Goal: Transaction & Acquisition: Complete application form

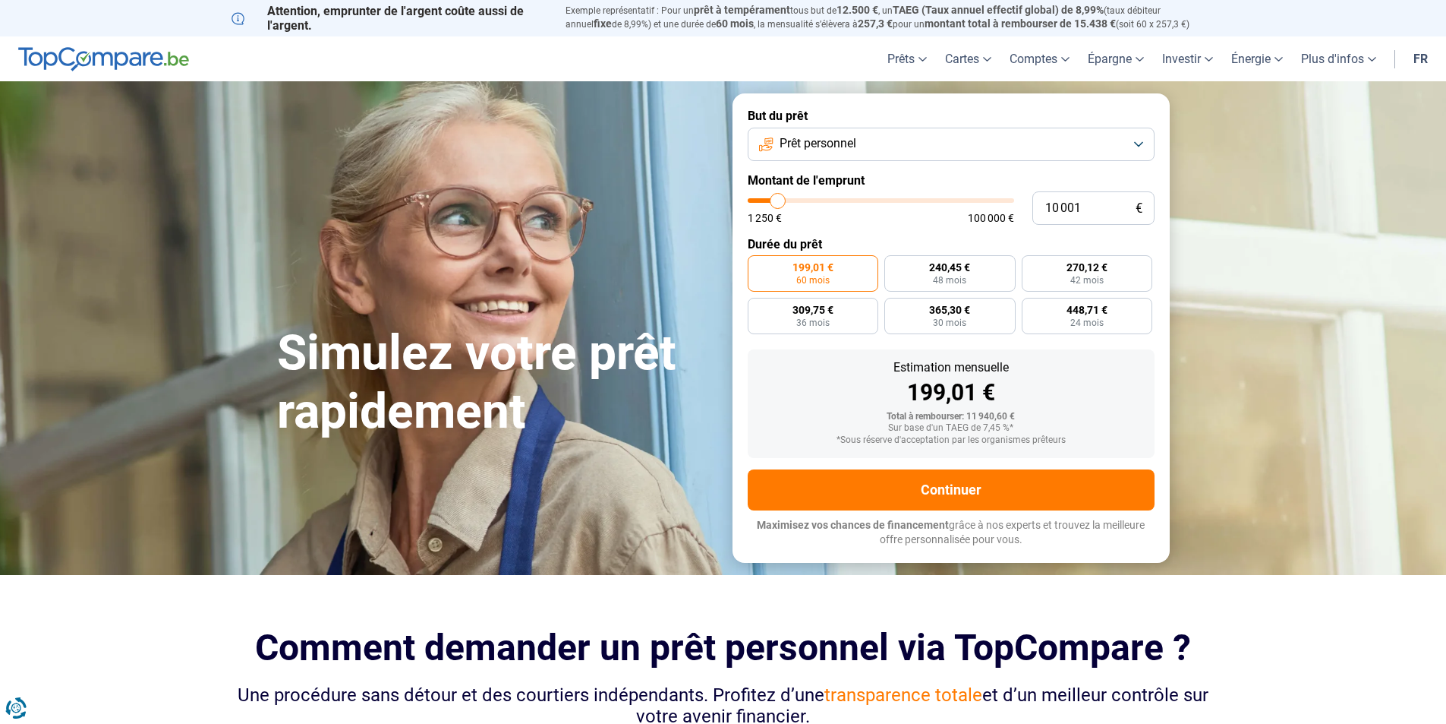
type input "8 750"
type input "8750"
type input "9 500"
type input "9500"
type input "9 750"
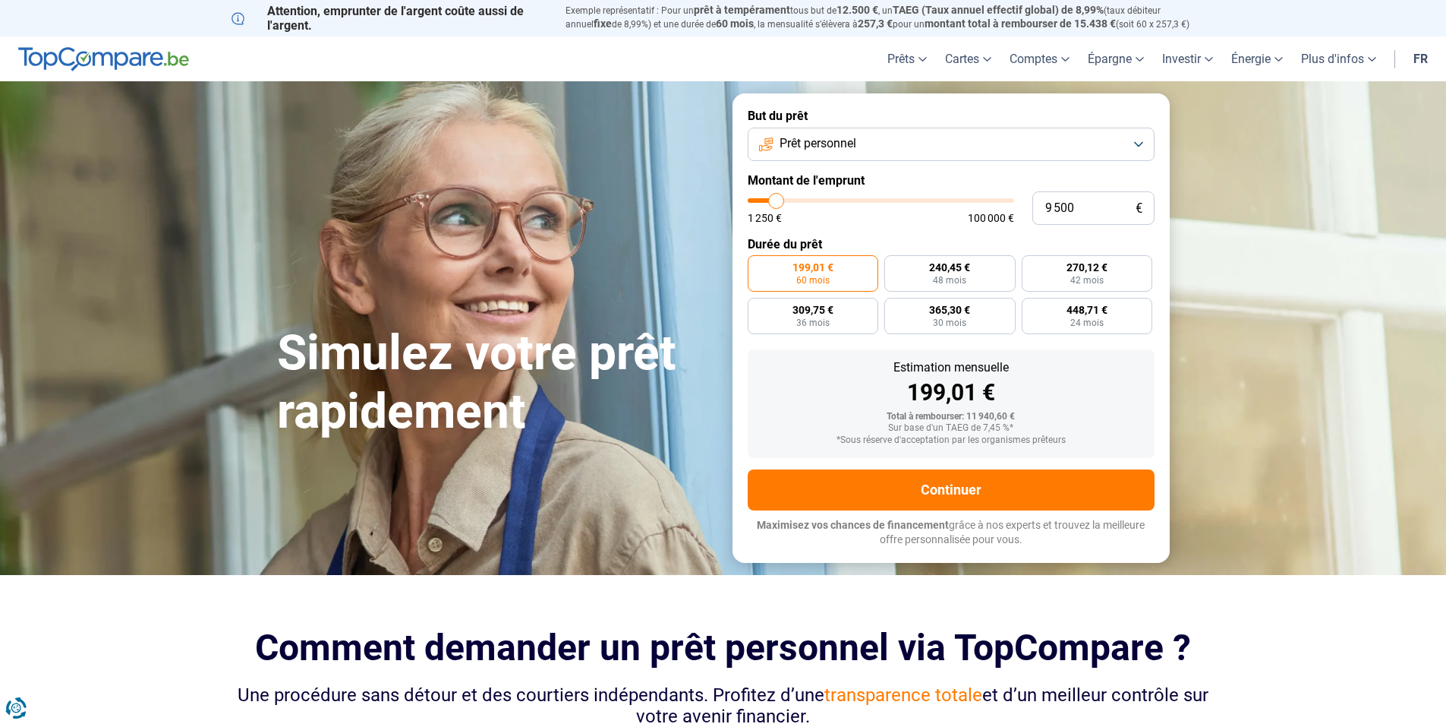
type input "9750"
type input "10 250"
type input "10250"
type input "11 500"
type input "11500"
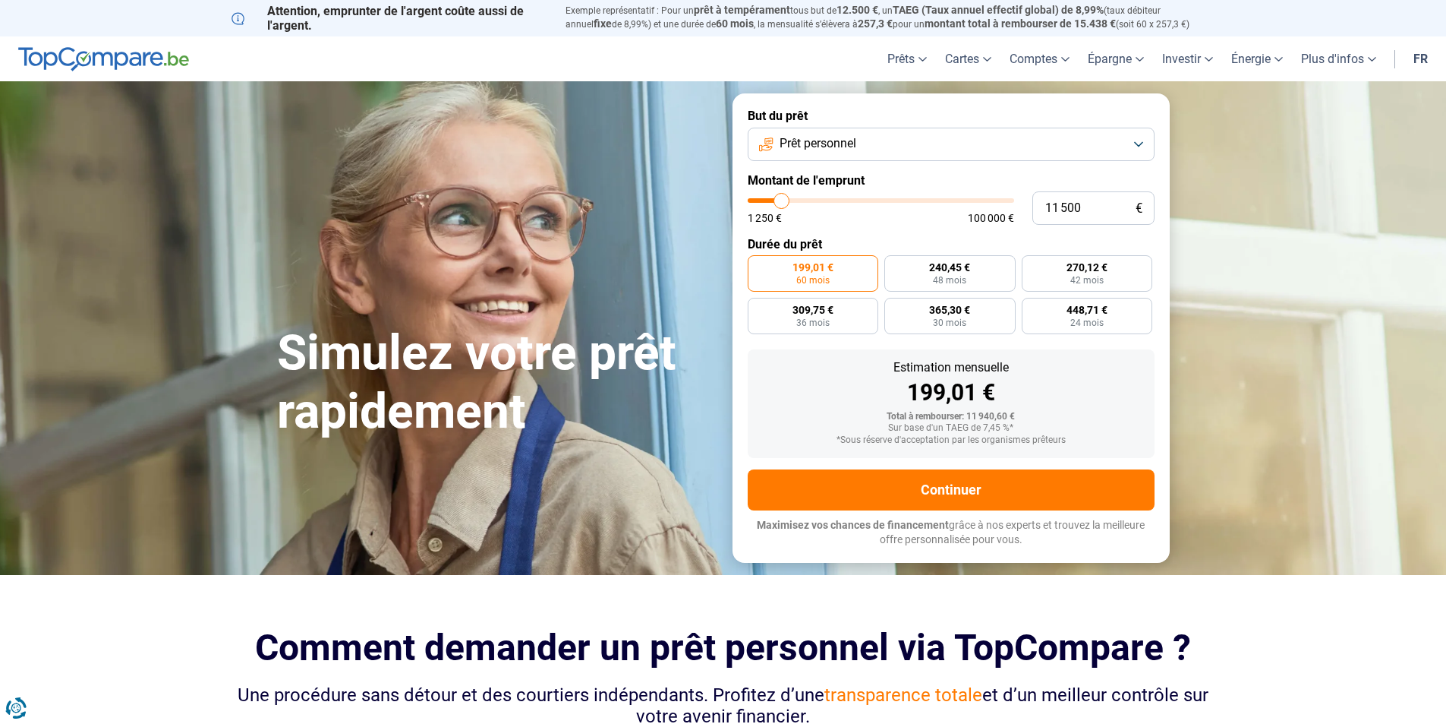
type input "12 500"
type input "12500"
type input "13 250"
type input "13250"
type input "14 250"
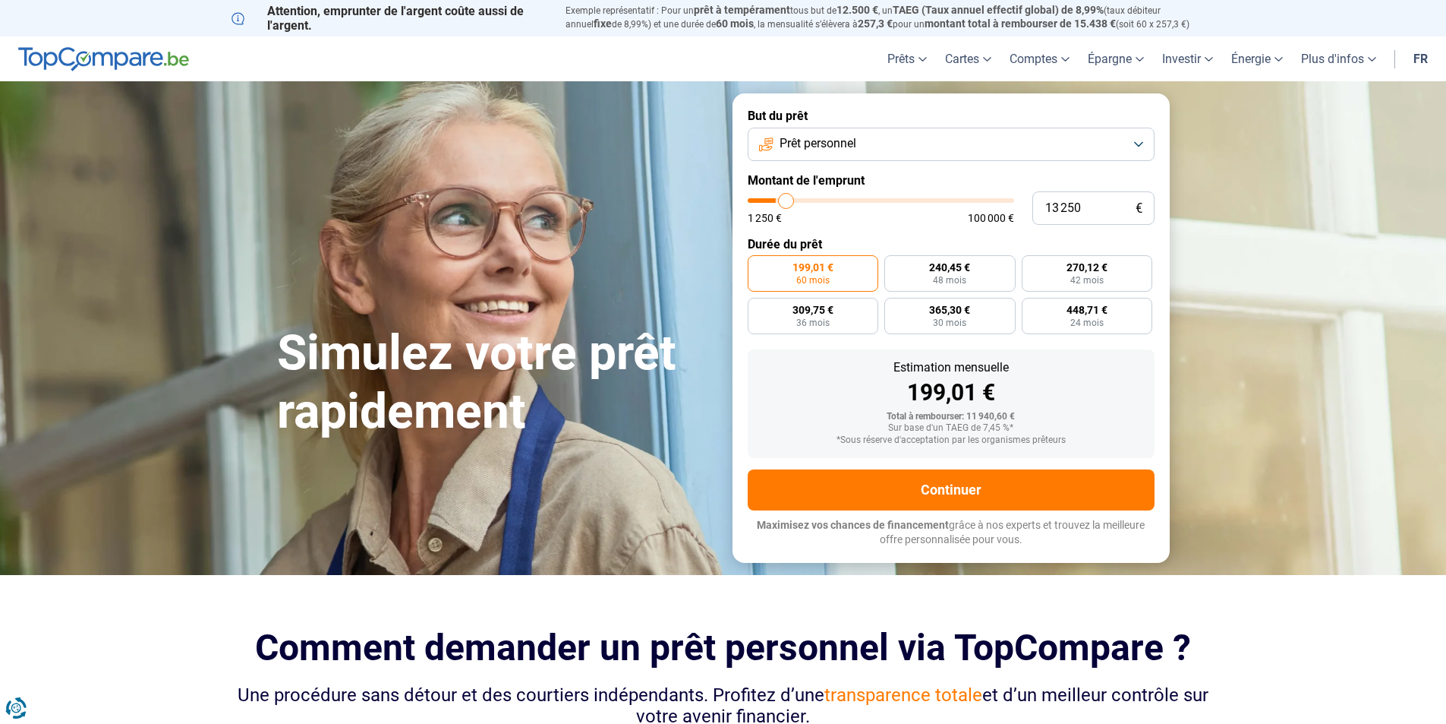
type input "14250"
type input "15 000"
type input "15000"
type input "16 250"
type input "16250"
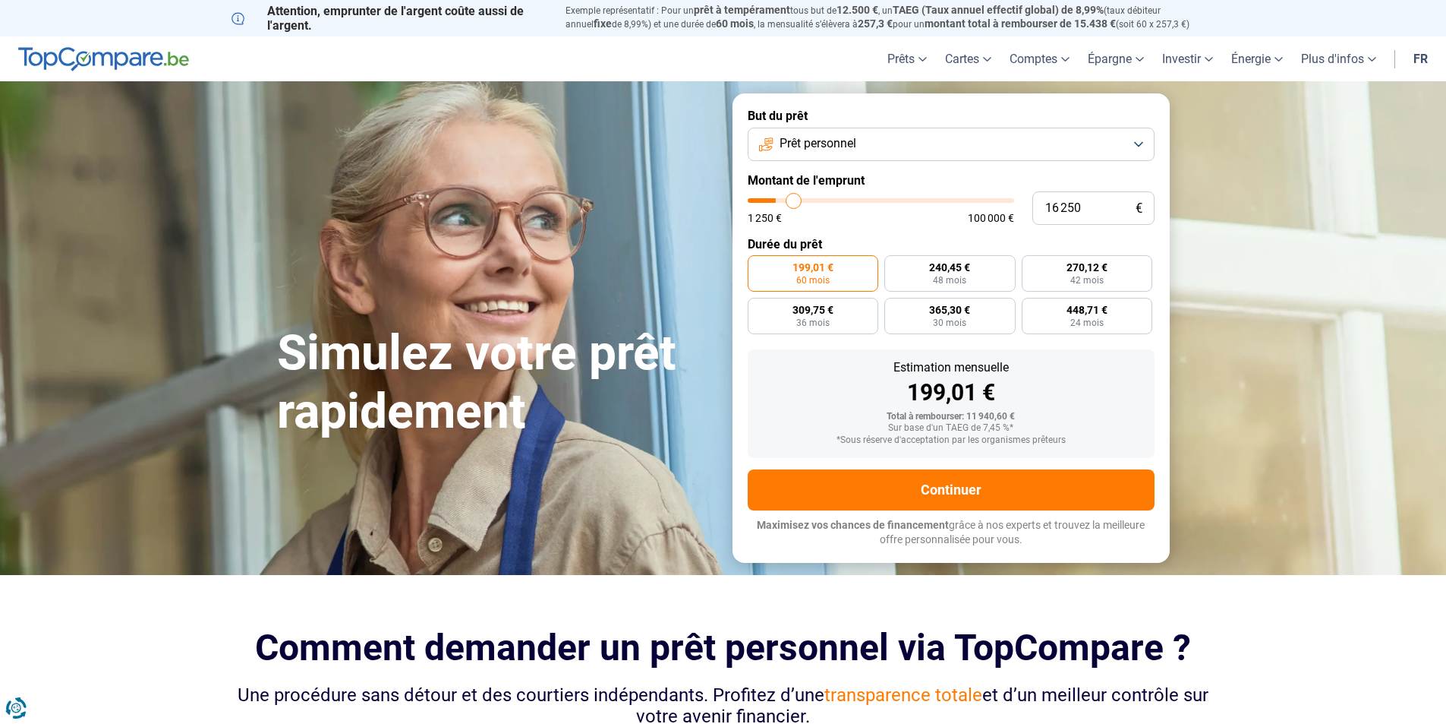
type input "17 000"
type input "17000"
type input "18 500"
type input "18500"
type input "19 250"
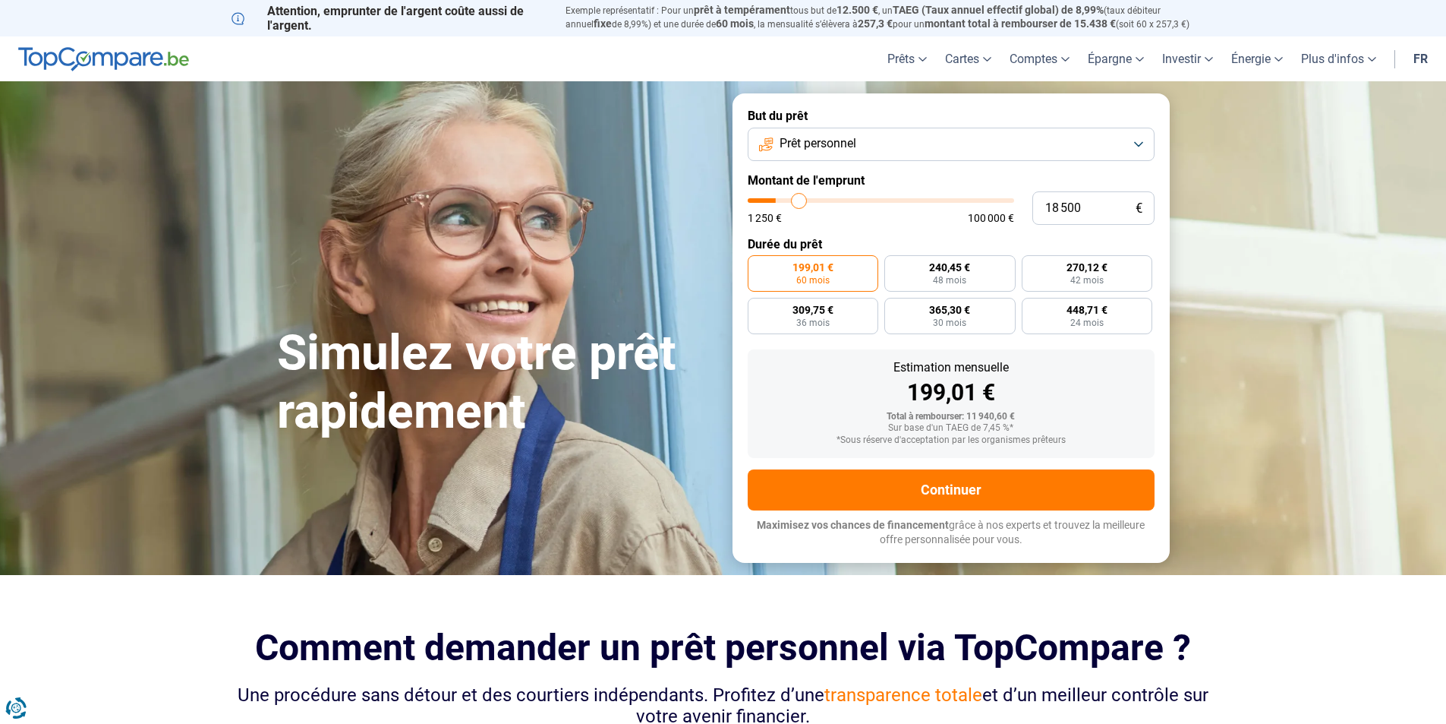
type input "19250"
type input "20 250"
type input "20250"
type input "21 250"
type input "21250"
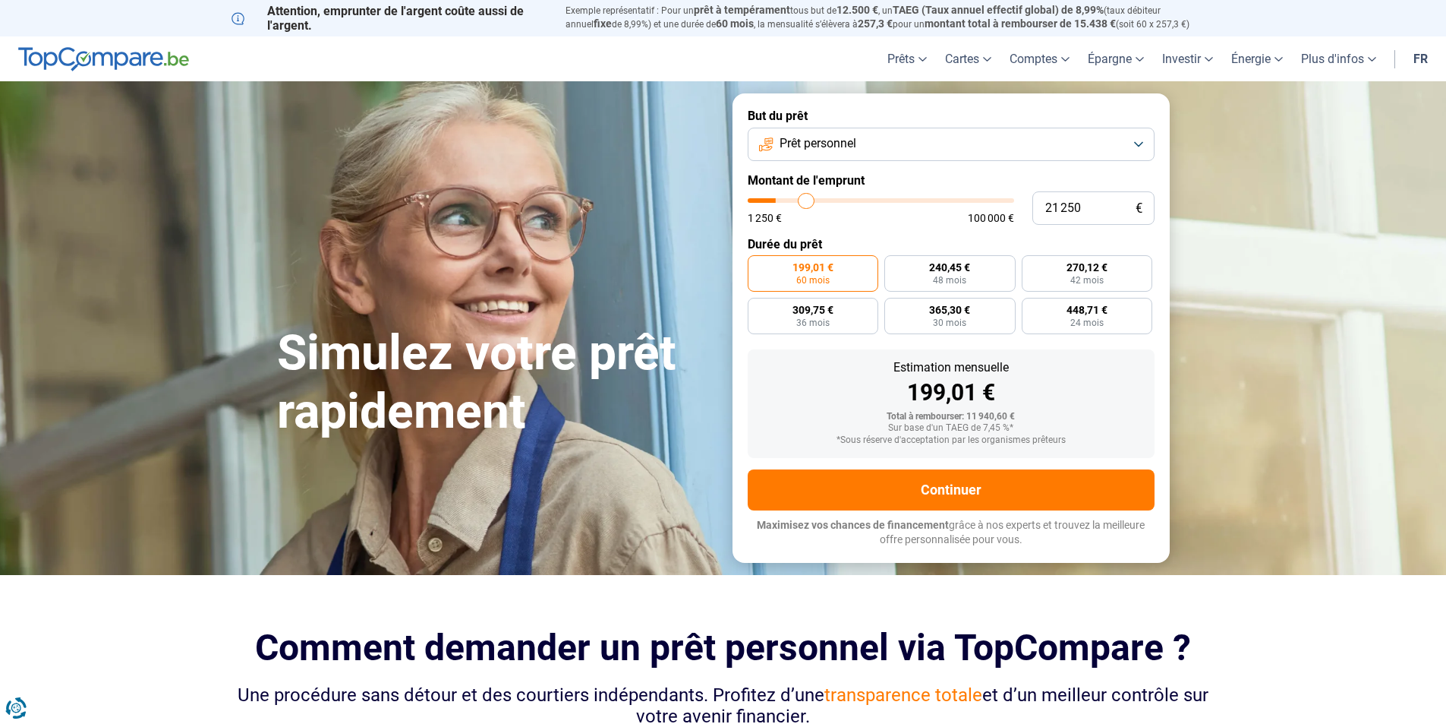
type input "22 000"
type input "22000"
type input "23 000"
type input "23000"
type input "24 250"
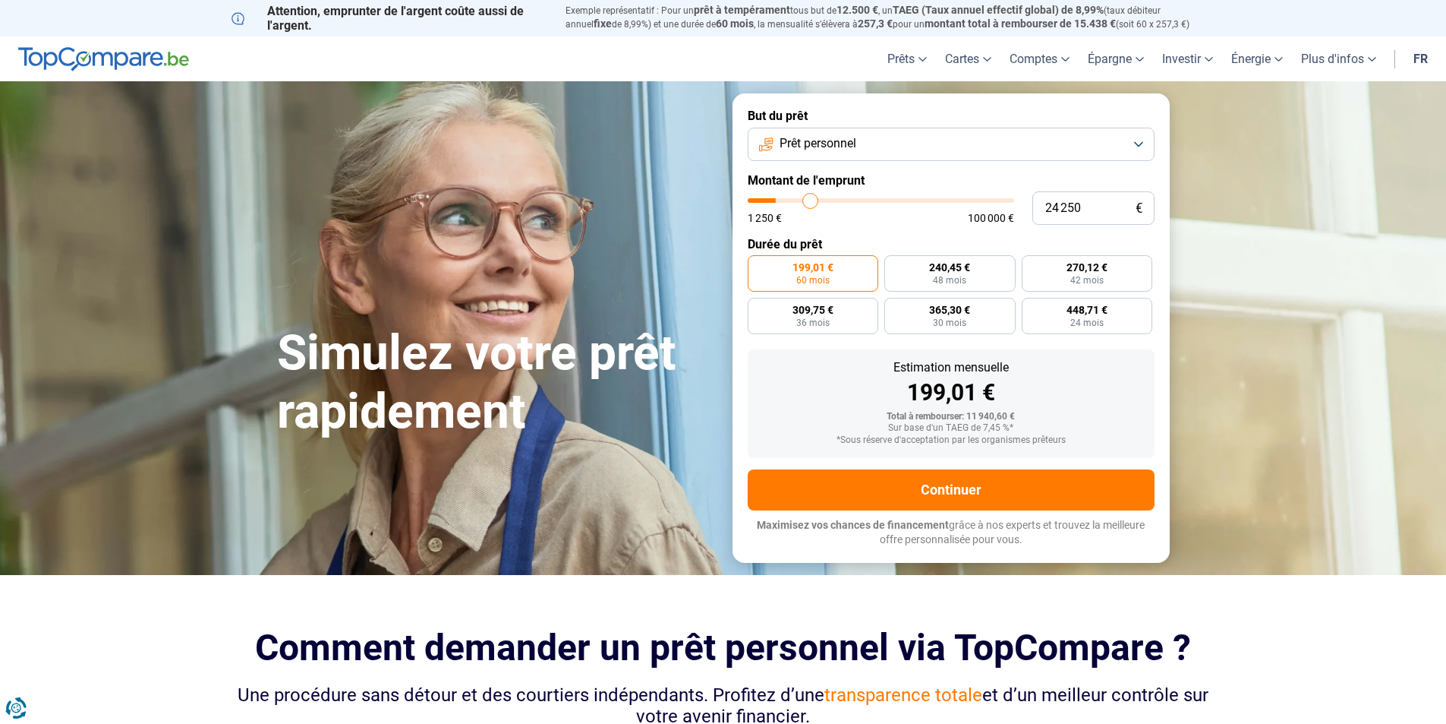
type input "24250"
type input "25 000"
type input "25000"
type input "26 250"
type input "26250"
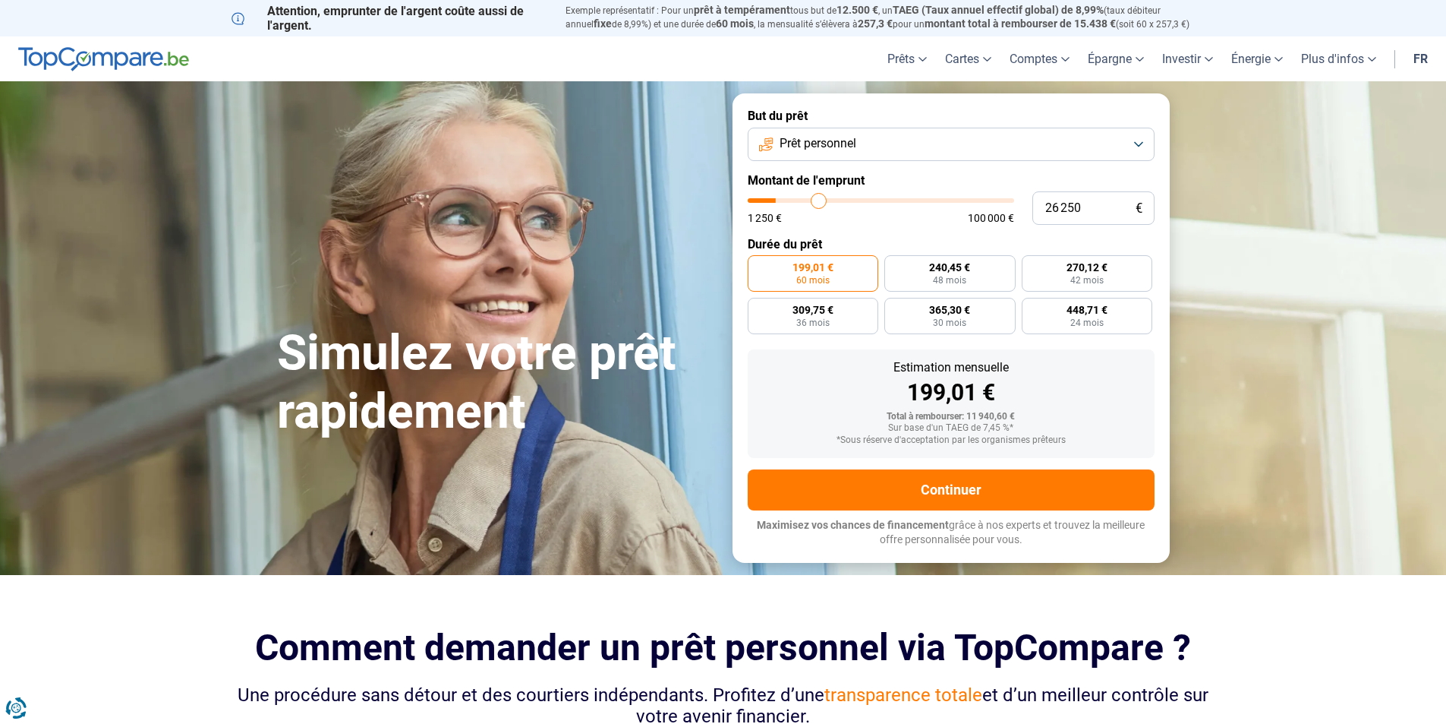
type input "27 250"
type input "27250"
type input "27 750"
type input "27750"
type input "29 000"
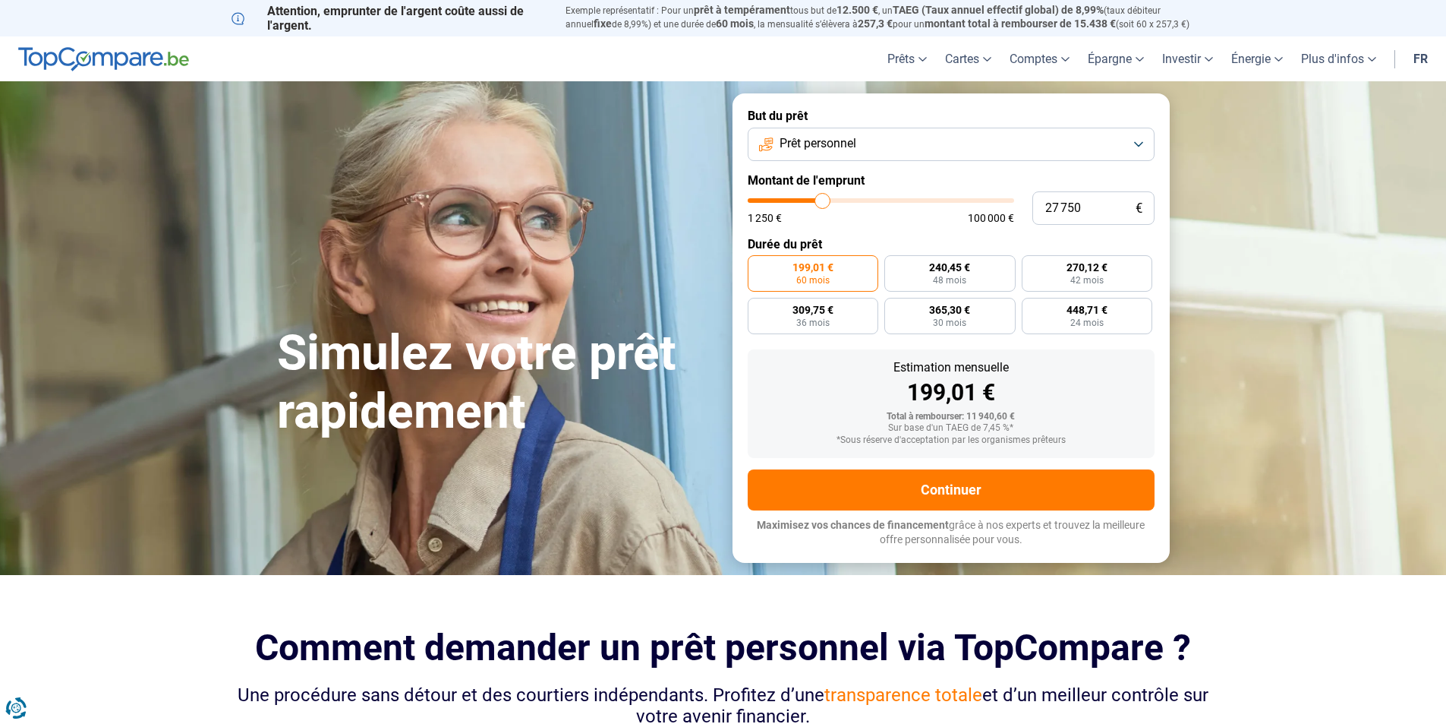
type input "29000"
type input "29 500"
type input "29500"
type input "30 500"
type input "30500"
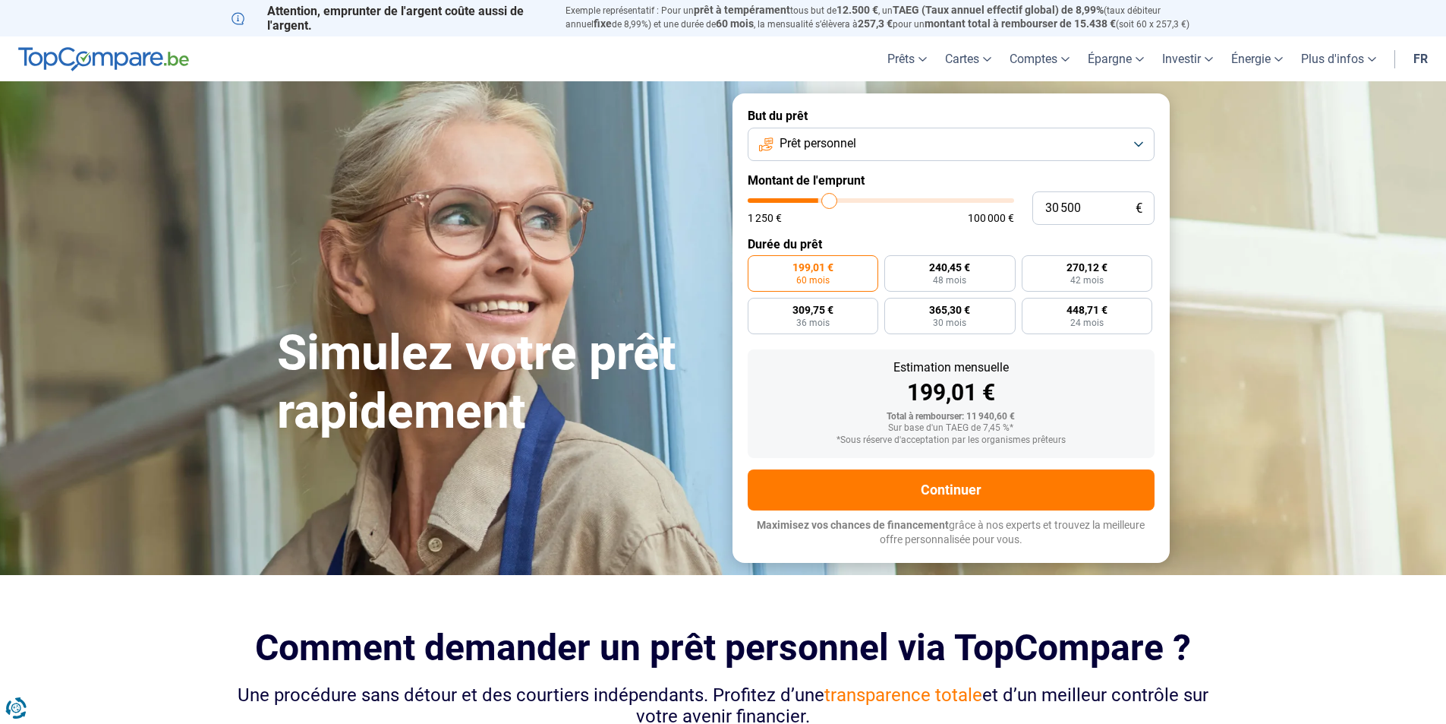
type input "31 000"
type input "31000"
type input "32 000"
type input "32000"
type input "32 250"
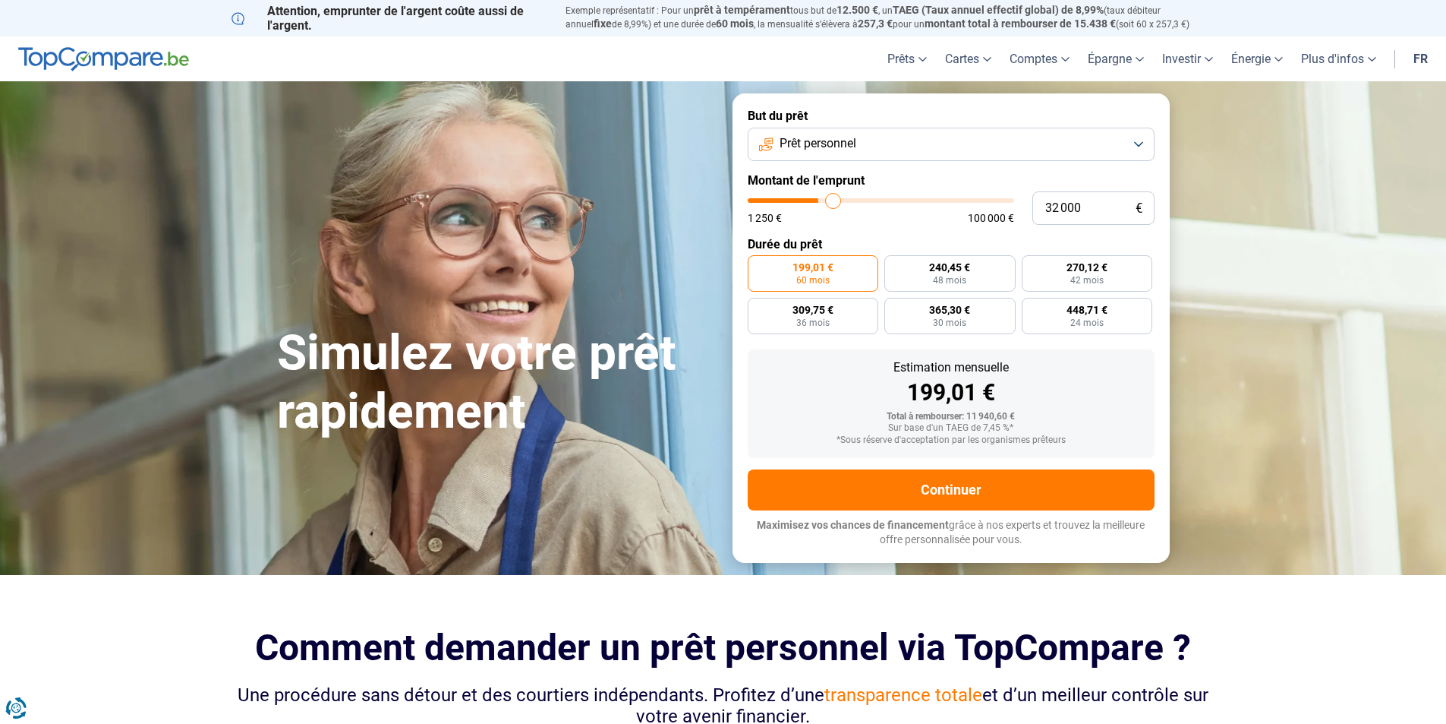
type input "32250"
type input "32 500"
type input "32500"
type input "32 750"
type input "32750"
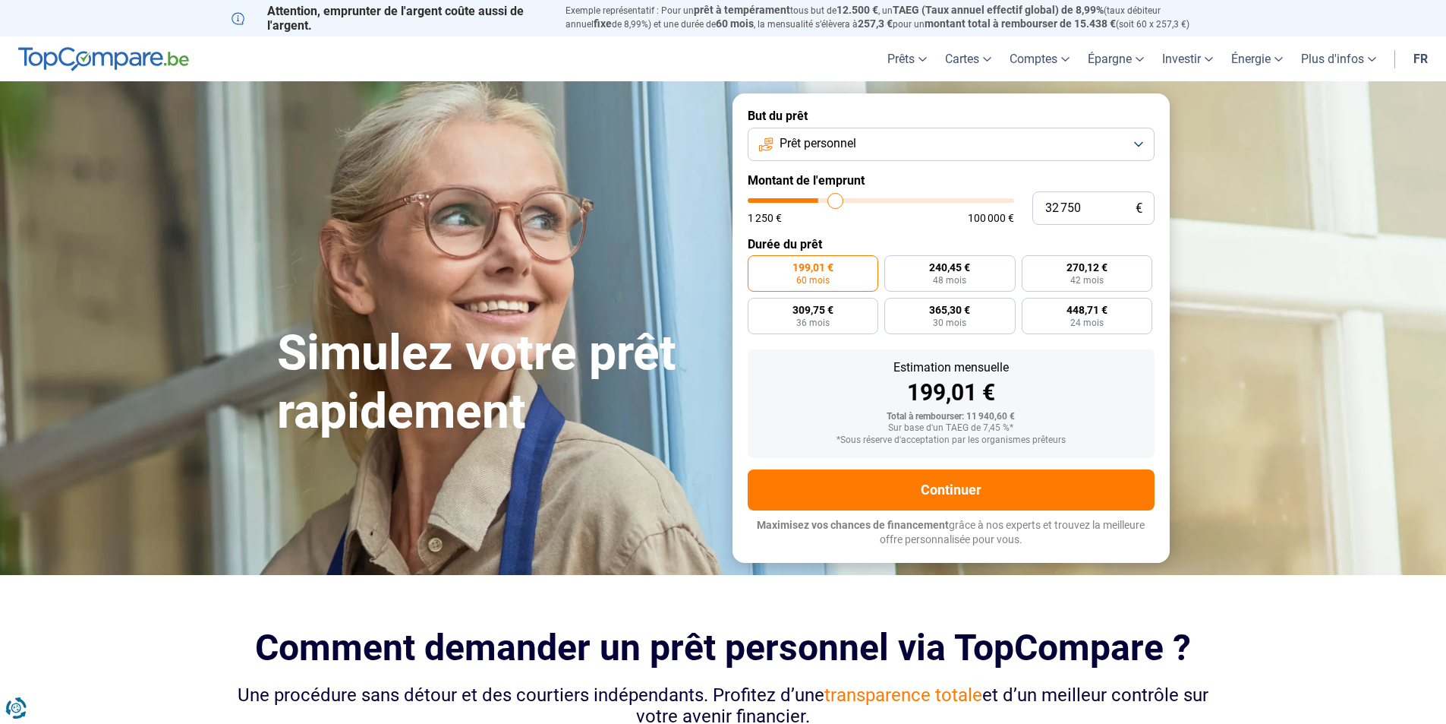
type input "33 500"
type input "33500"
type input "34 000"
type input "34000"
type input "34 750"
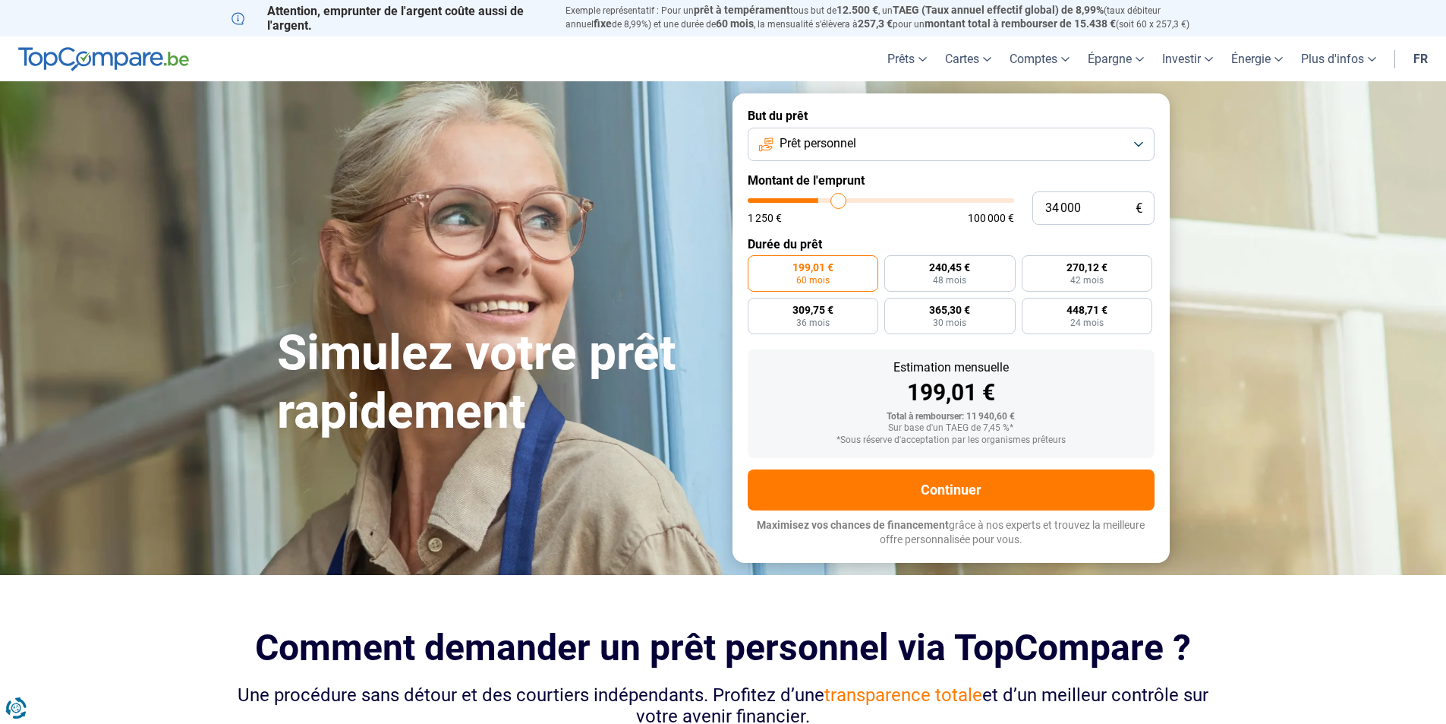
type input "34750"
type input "35 000"
type input "35000"
type input "35 500"
type input "35500"
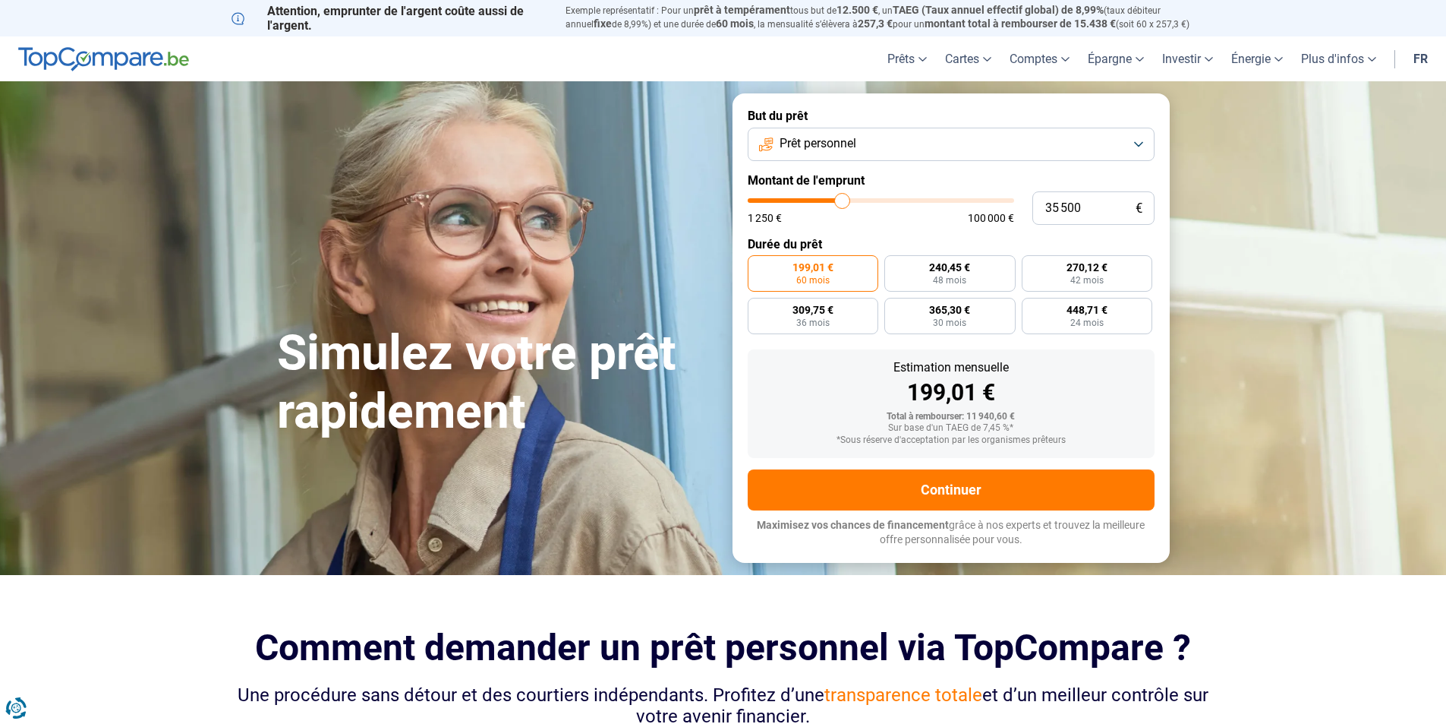
type input "35 750"
type input "35750"
type input "36 750"
type input "36750"
type input "37 250"
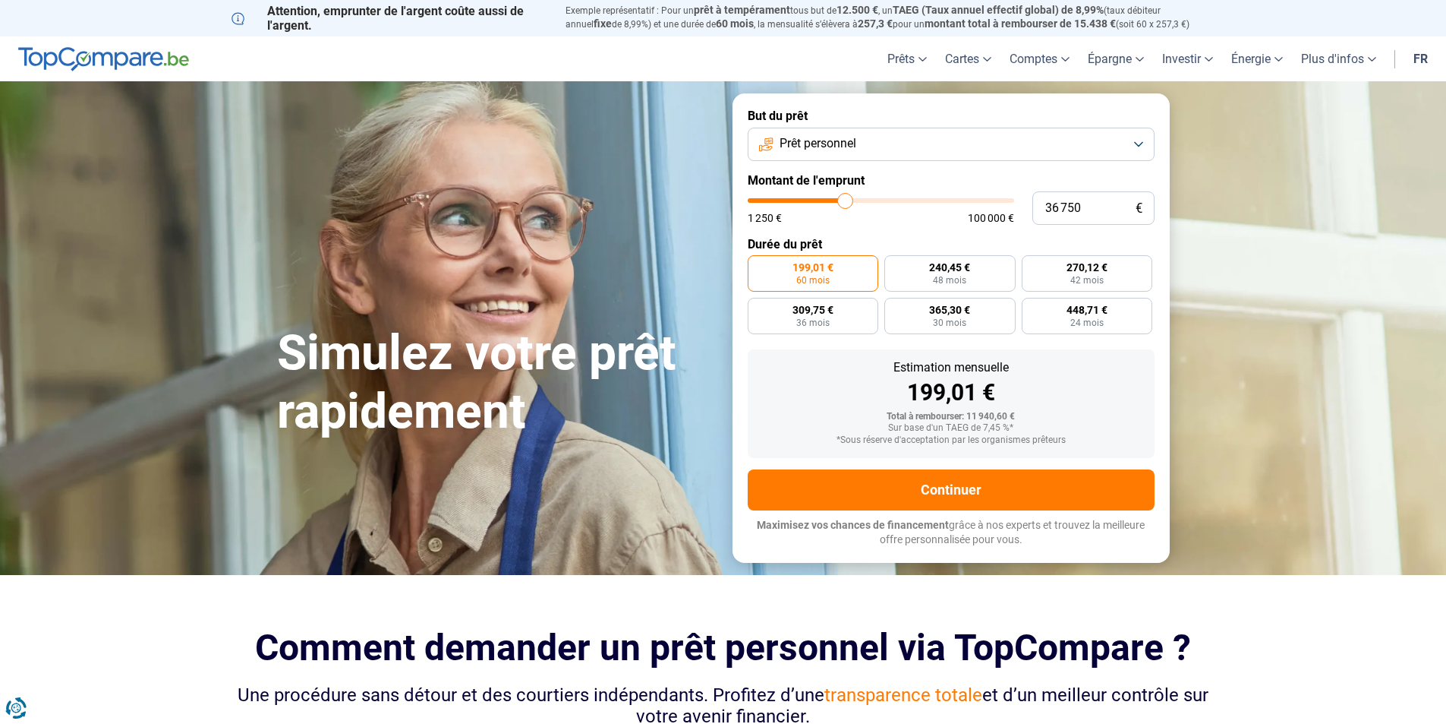
type input "37250"
type input "38 000"
type input "38000"
type input "39 500"
type input "39500"
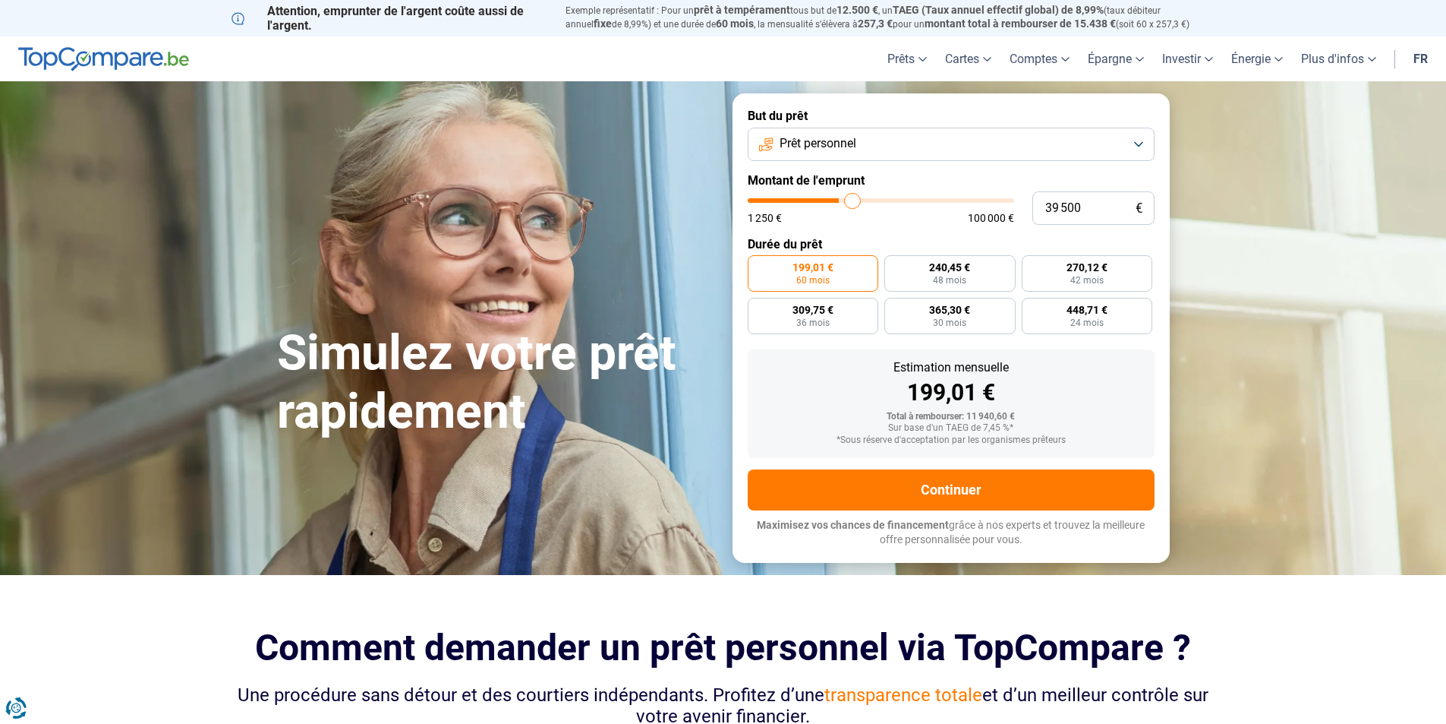
type input "40 000"
type input "40000"
type input "40 250"
type input "40250"
type input "40 750"
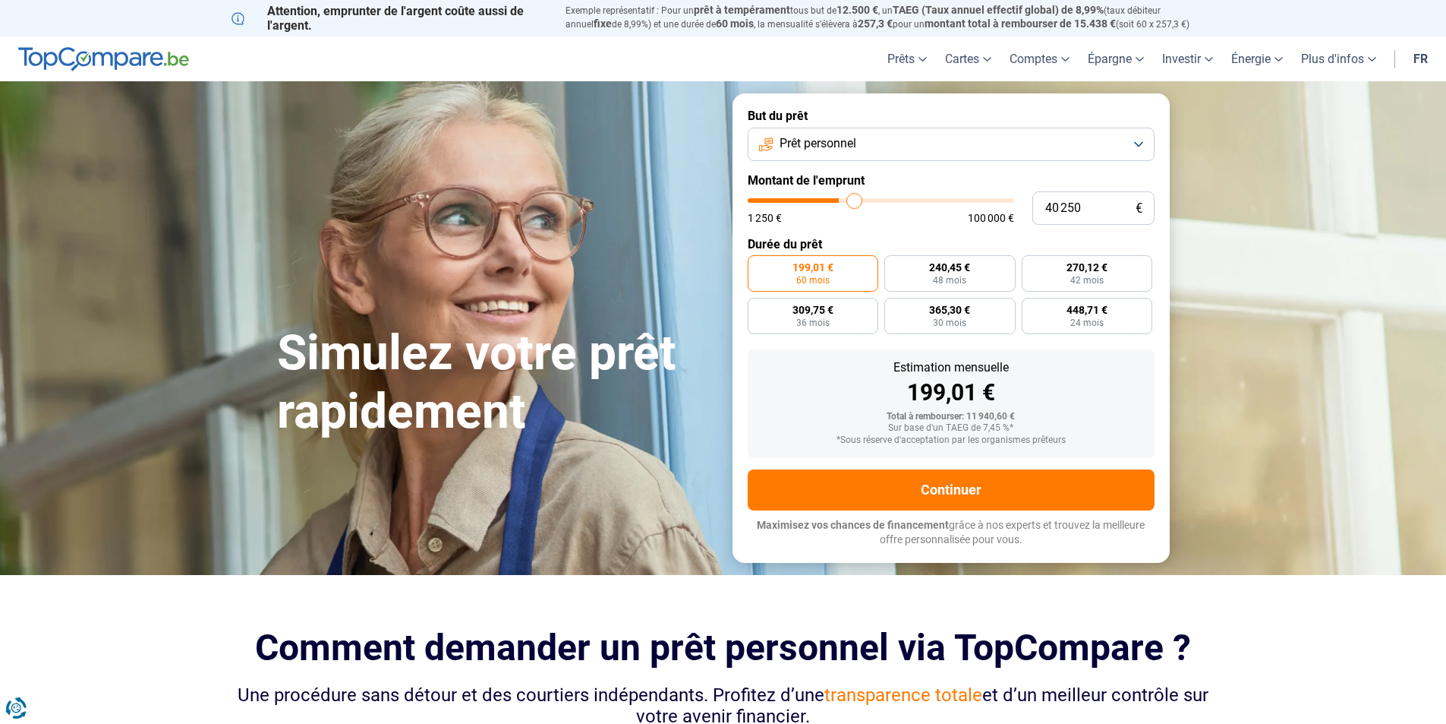
type input "40750"
type input "41 000"
type input "41000"
type input "41 250"
type input "41250"
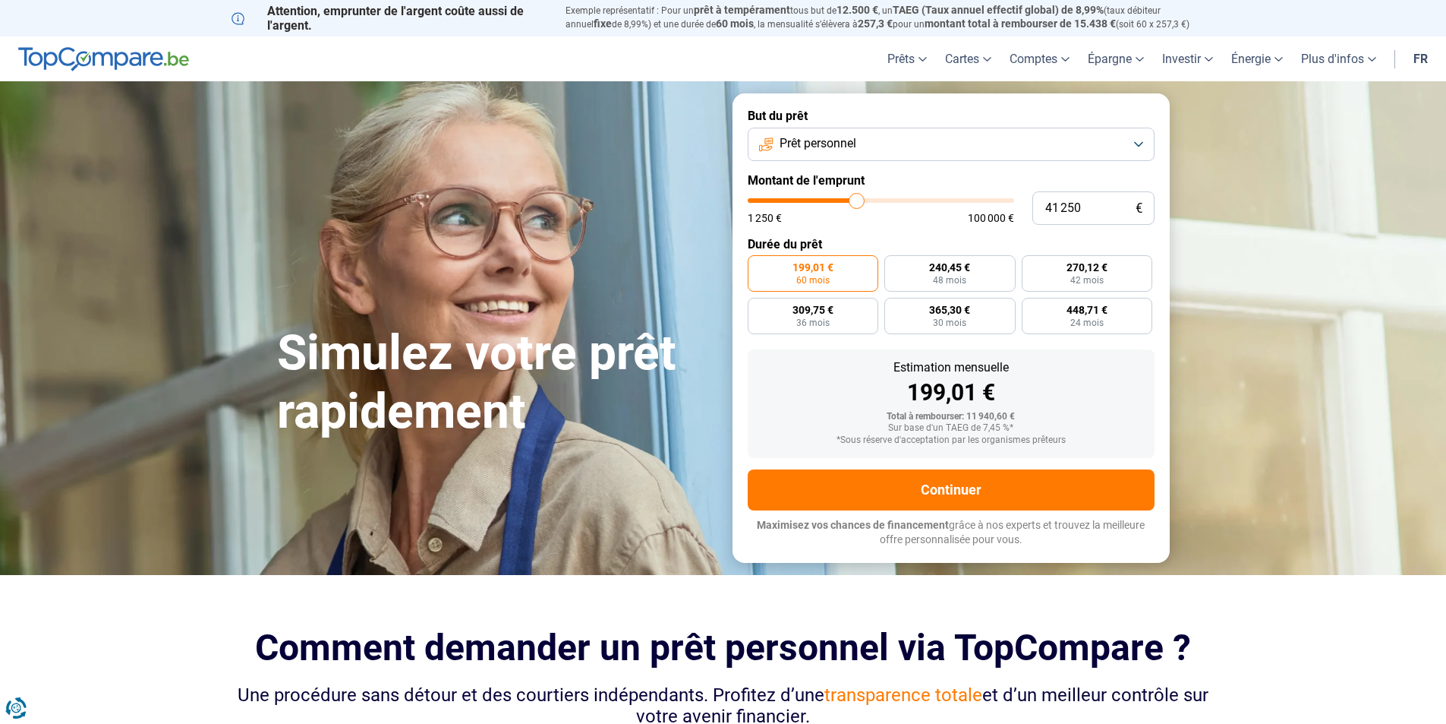
type input "41 500"
type input "41500"
type input "42 000"
type input "42000"
type input "42 500"
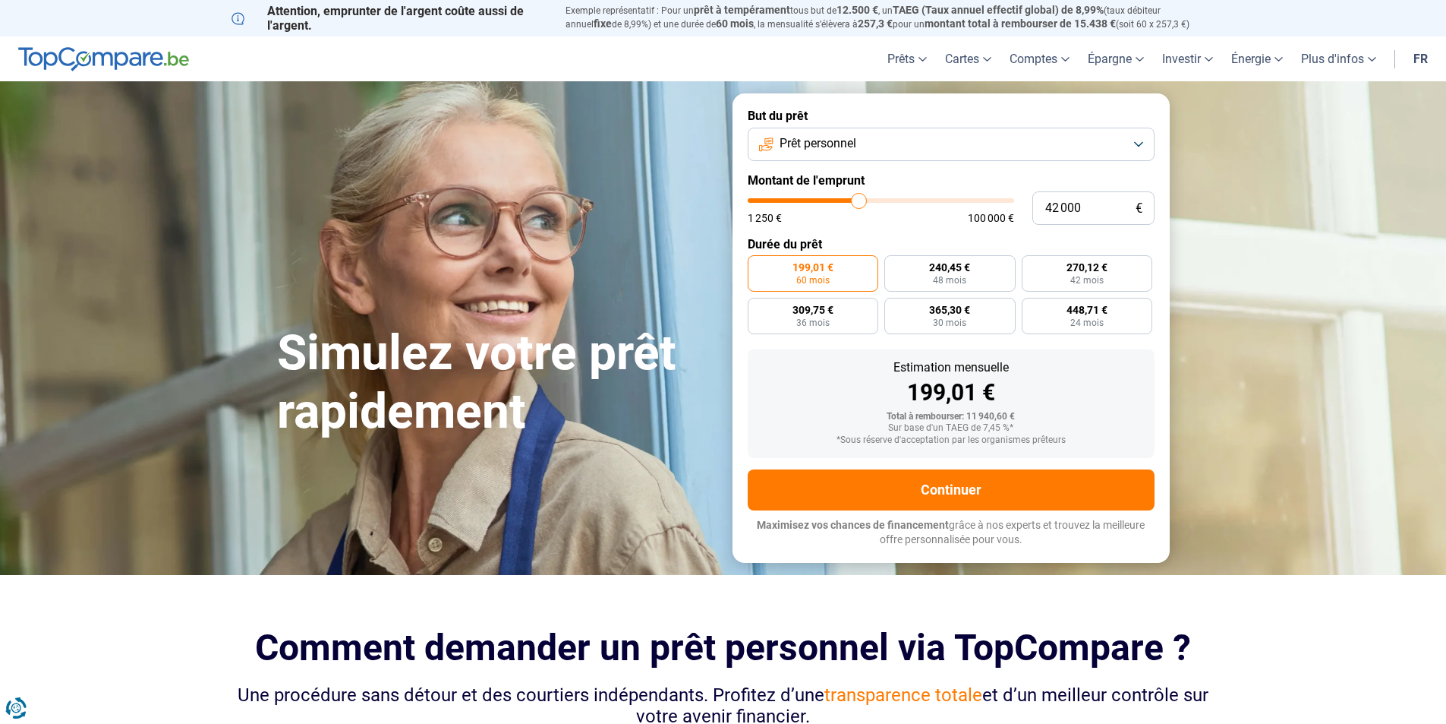
type input "42500"
type input "42 750"
type input "42750"
type input "43 500"
type input "43500"
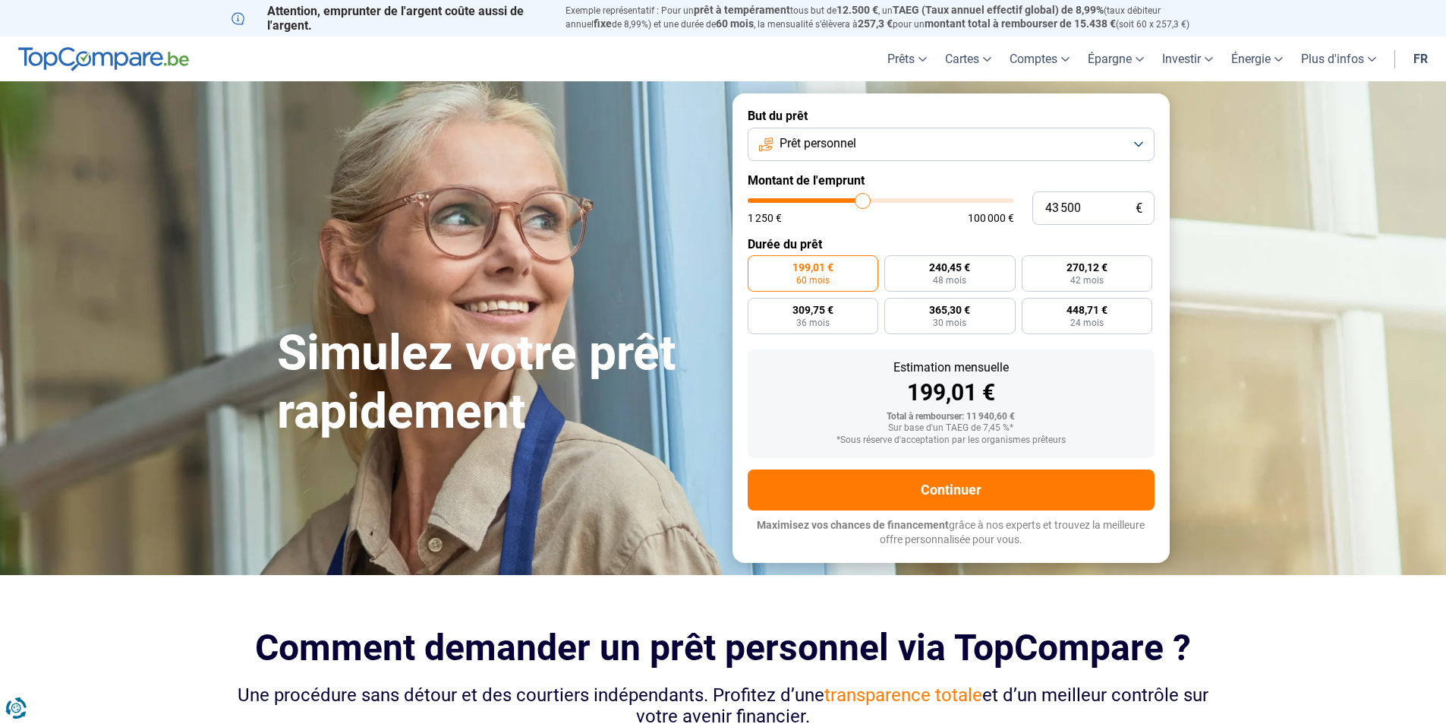
type input "43 750"
type input "43750"
type input "44 000"
type input "44000"
type input "44 250"
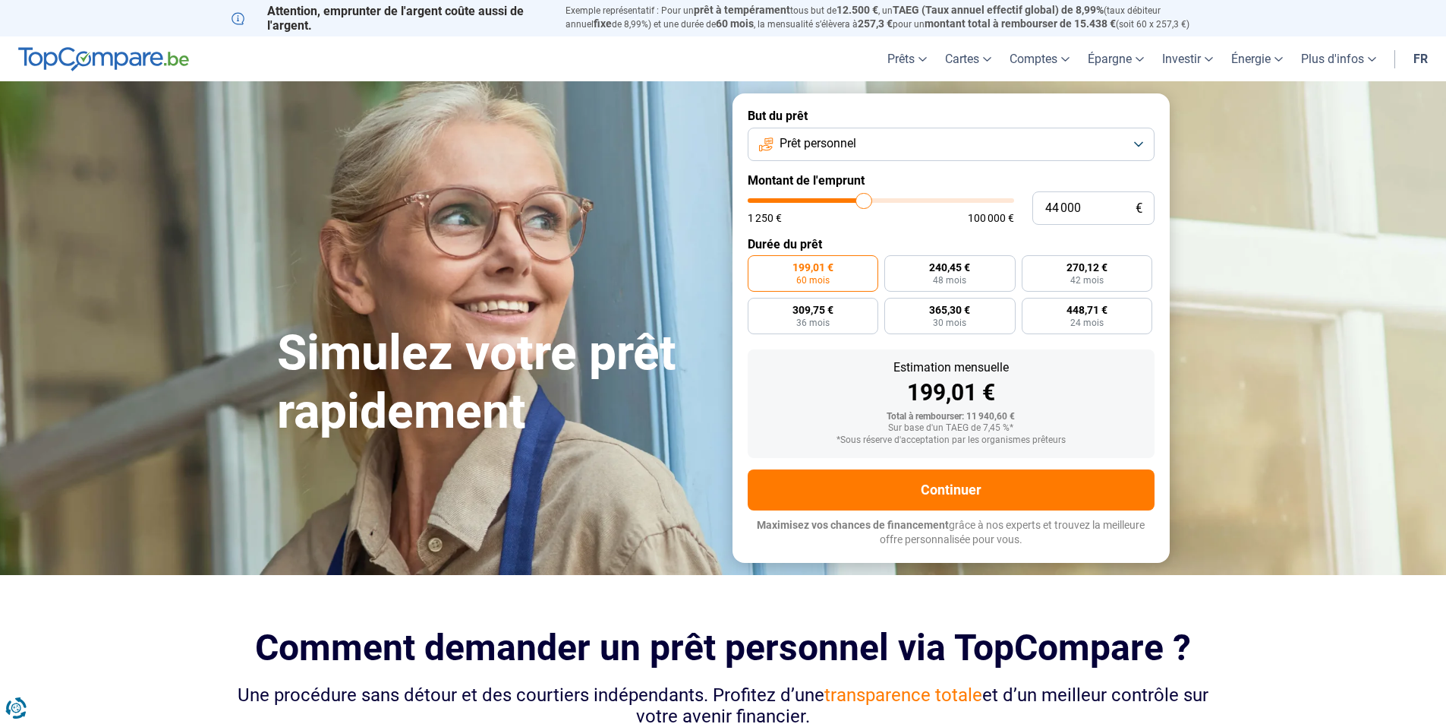
type input "44250"
type input "44 500"
type input "44500"
type input "45 250"
type input "45250"
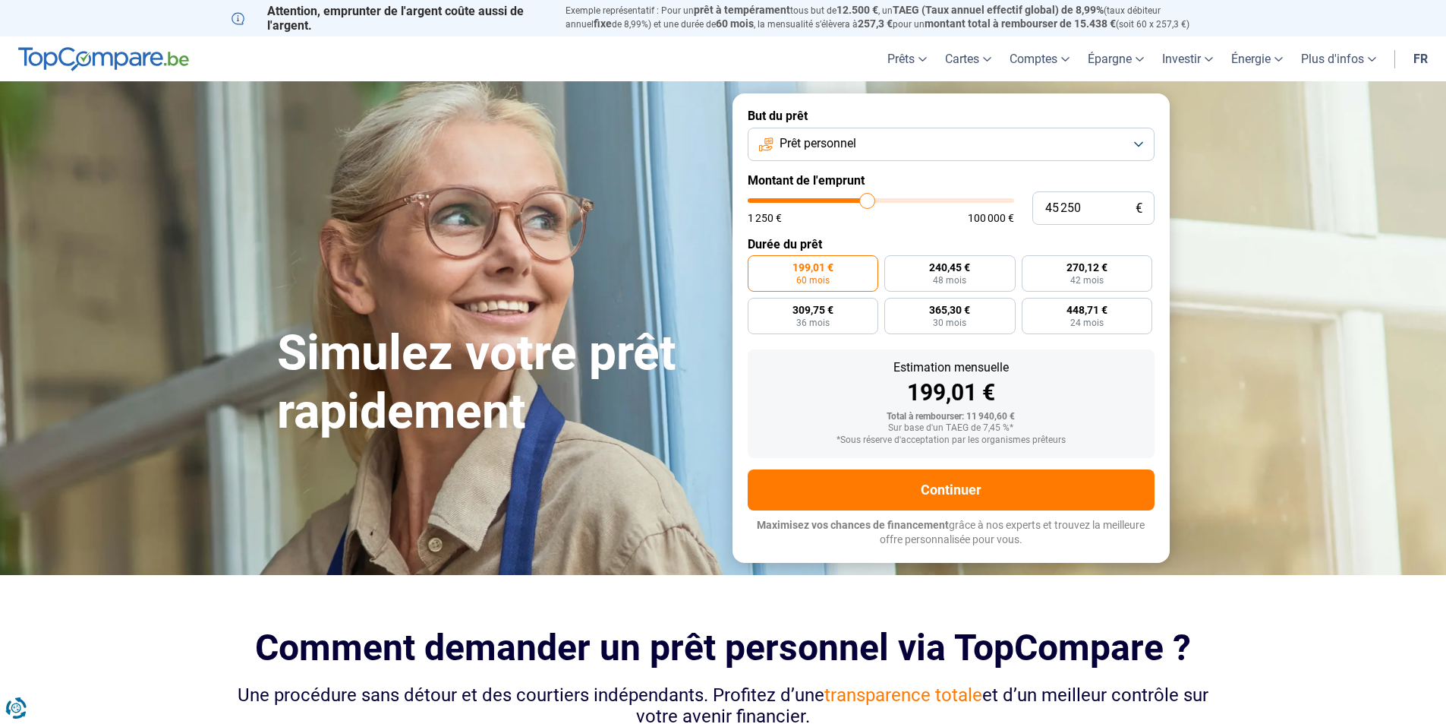
type input "45 500"
type input "45500"
type input "45 750"
type input "45750"
type input "45 500"
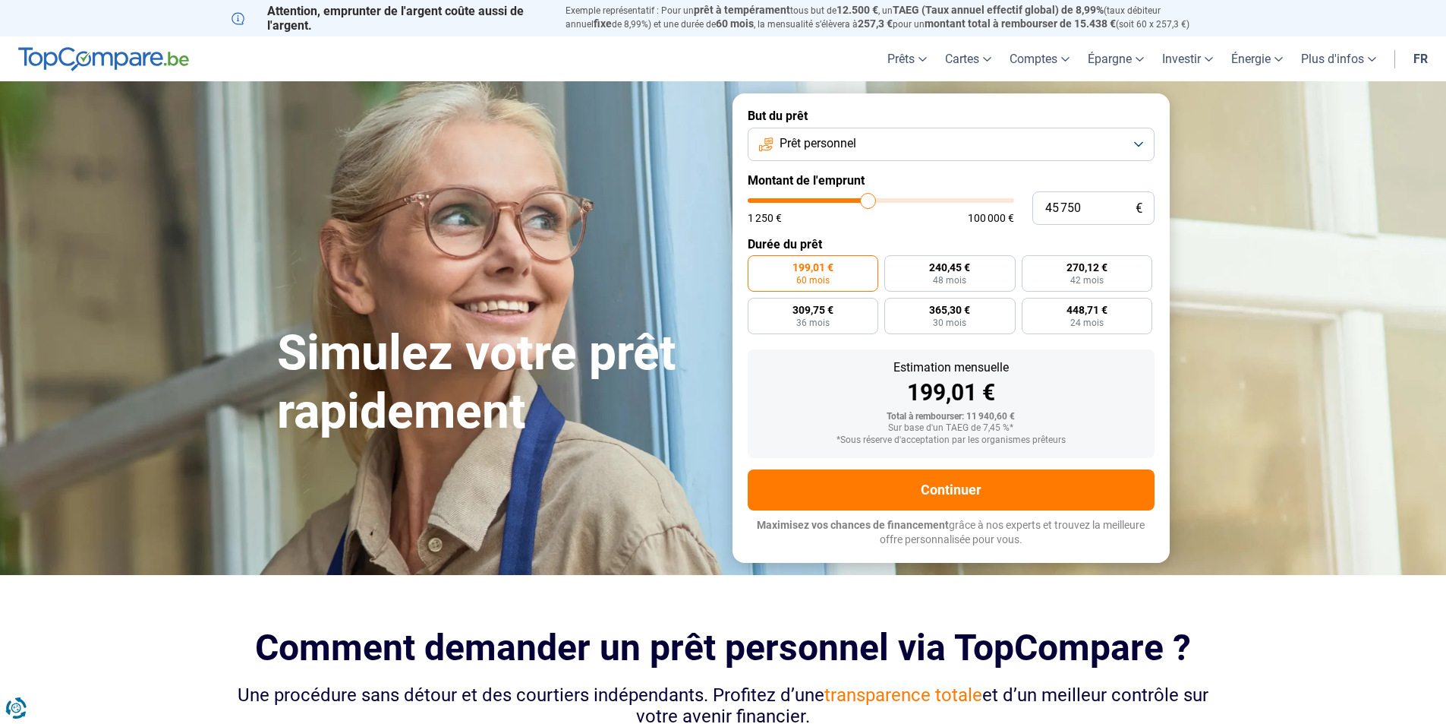
type input "45500"
type input "45 000"
type input "45000"
type input "44 500"
type input "44500"
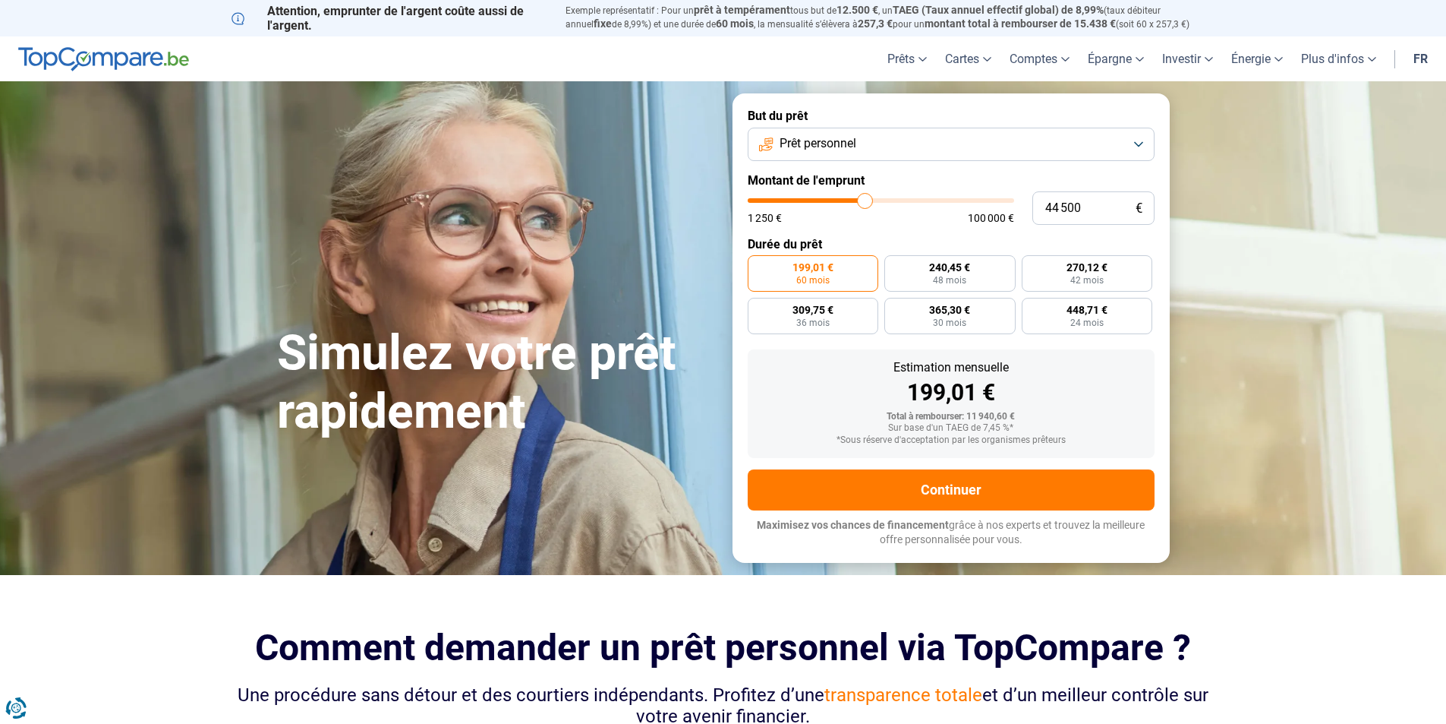
type input "45 000"
type input "45000"
type input "45 250"
type input "45250"
type input "45 500"
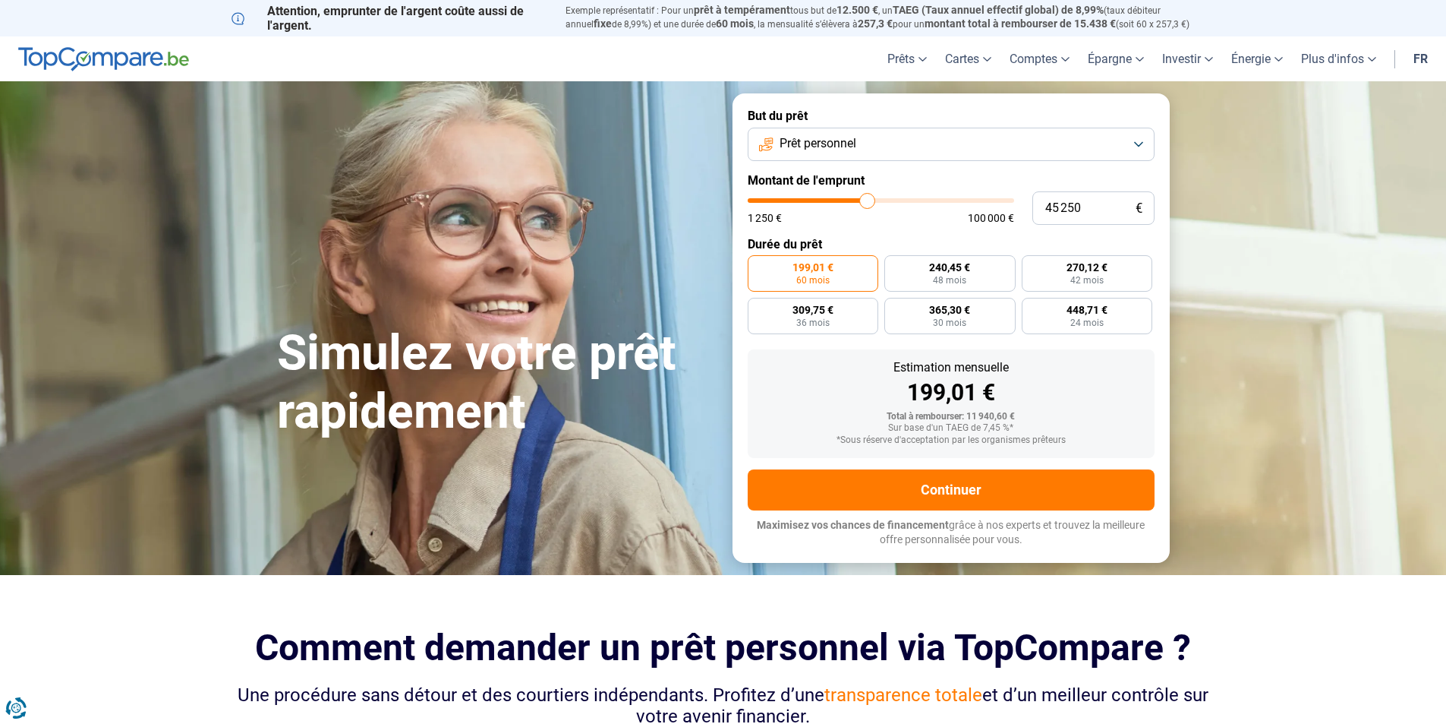
type input "45500"
type input "45 750"
type input "45750"
type input "45 500"
type input "45500"
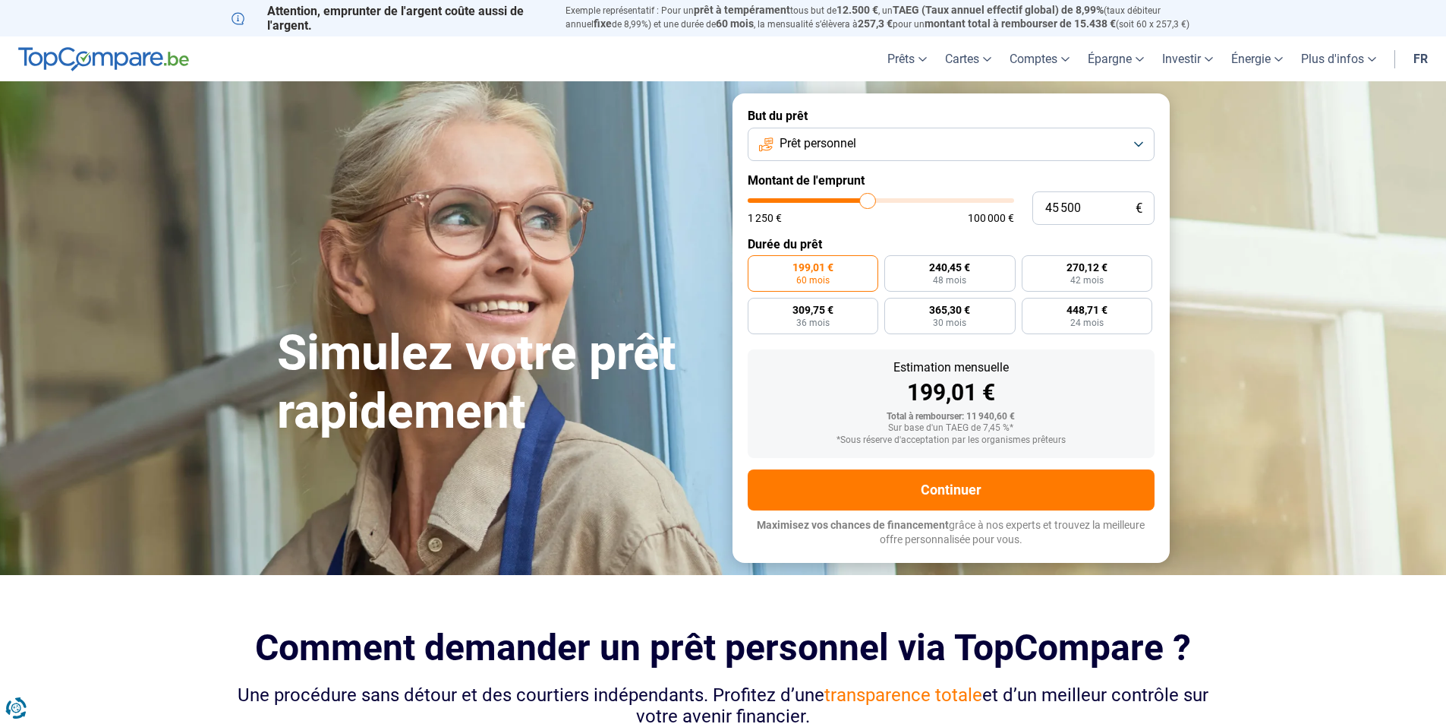
type input "45 000"
type input "45000"
type input "44 500"
type input "44500"
type input "44 000"
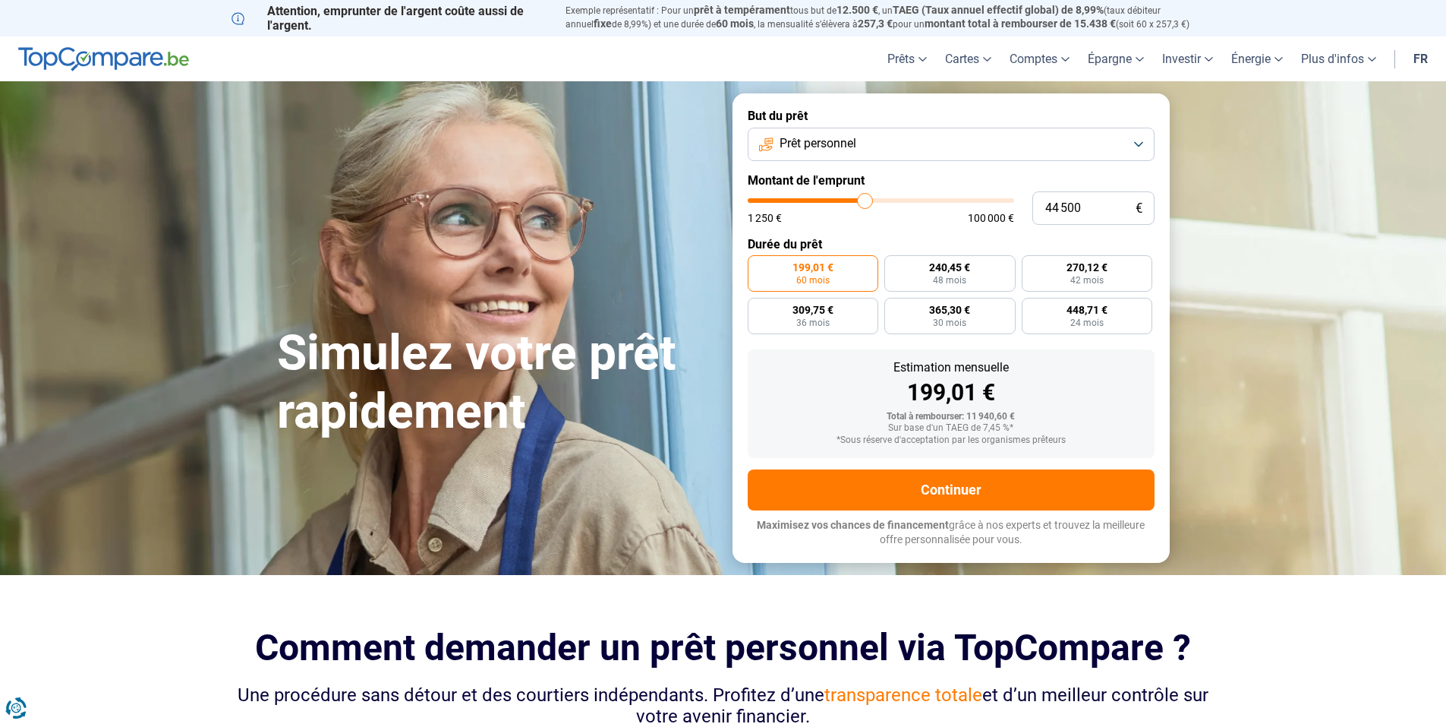
type input "44000"
type input "44 250"
type input "44250"
type input "44 500"
type input "44500"
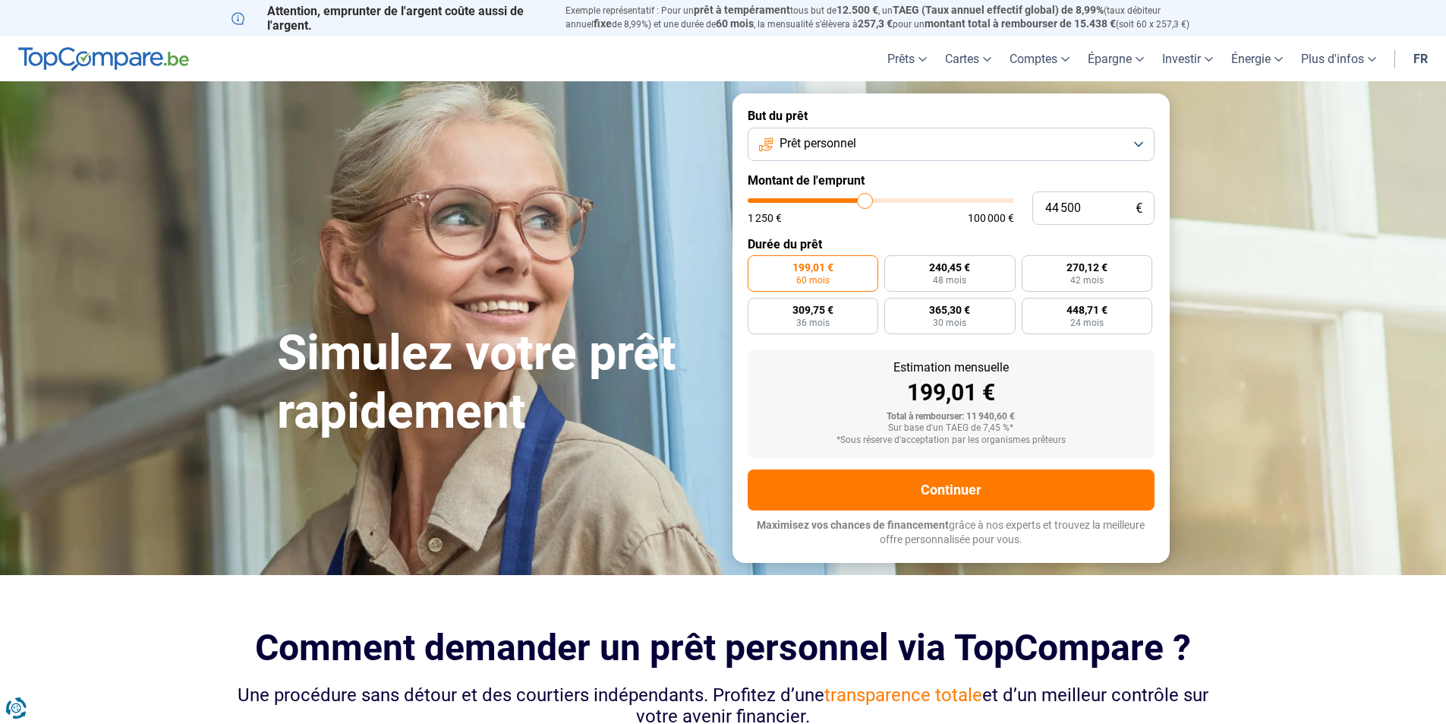
type input "45 000"
type input "45000"
type input "45 250"
drag, startPoint x: 779, startPoint y: 198, endPoint x: 867, endPoint y: 200, distance: 88.1
type input "45250"
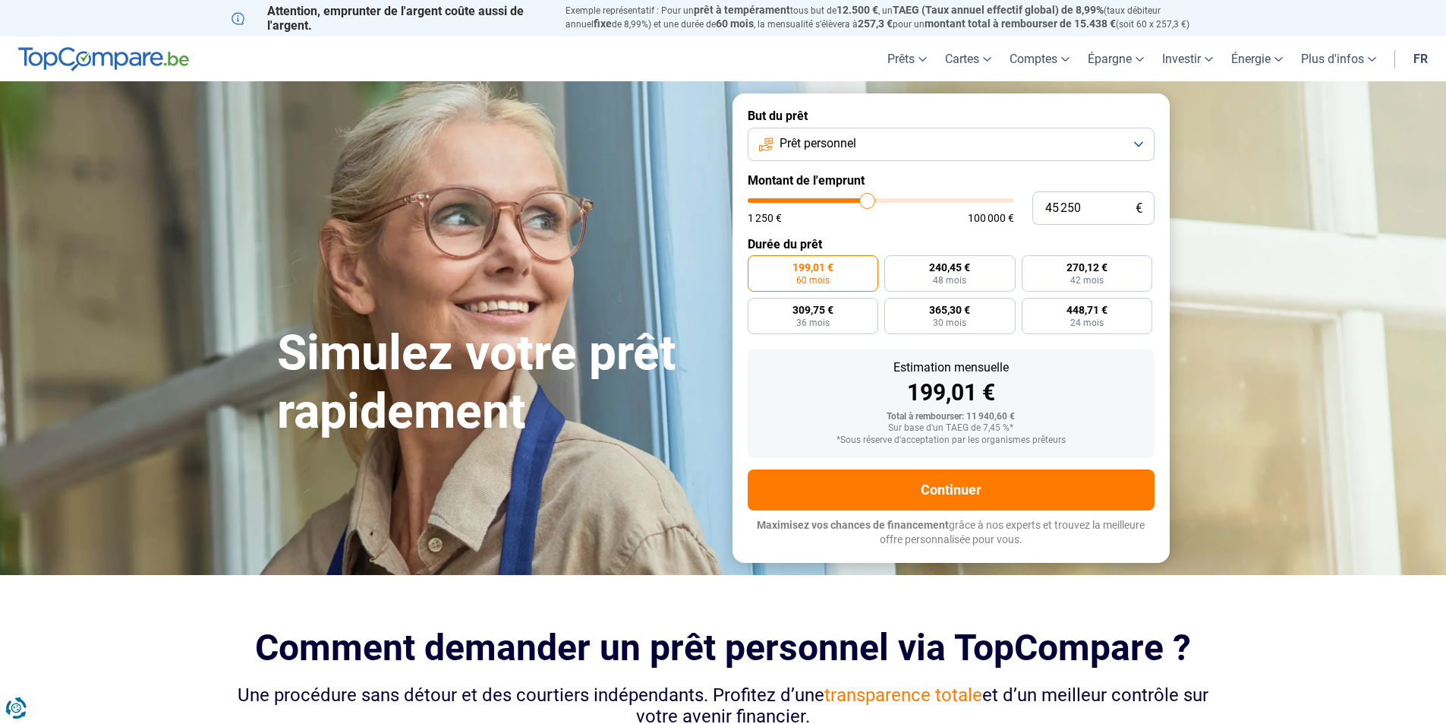
click at [867, 200] on input "range" at bounding box center [881, 200] width 266 height 5
radio input "false"
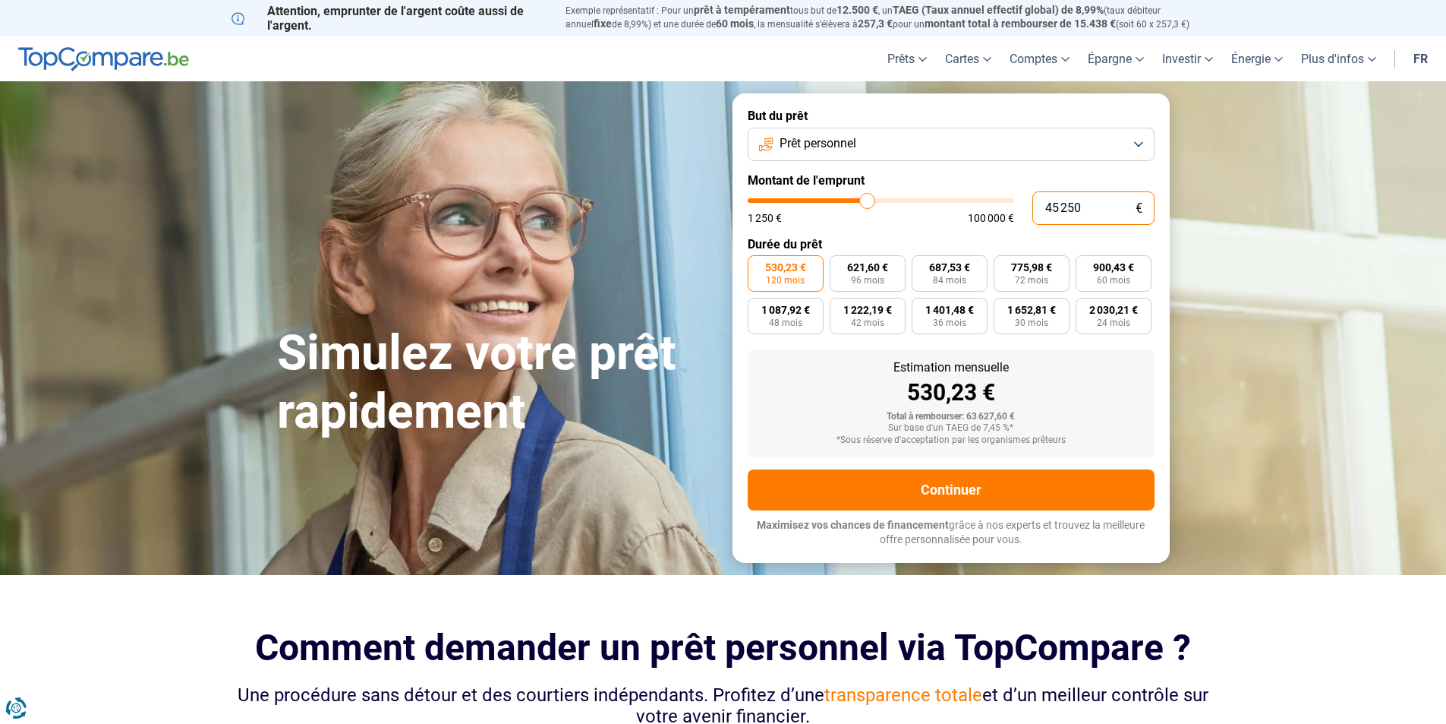
click at [1091, 208] on input "45 250" at bounding box center [1093, 207] width 122 height 33
type input "4 525"
type input "4500"
type input "452"
type input "1250"
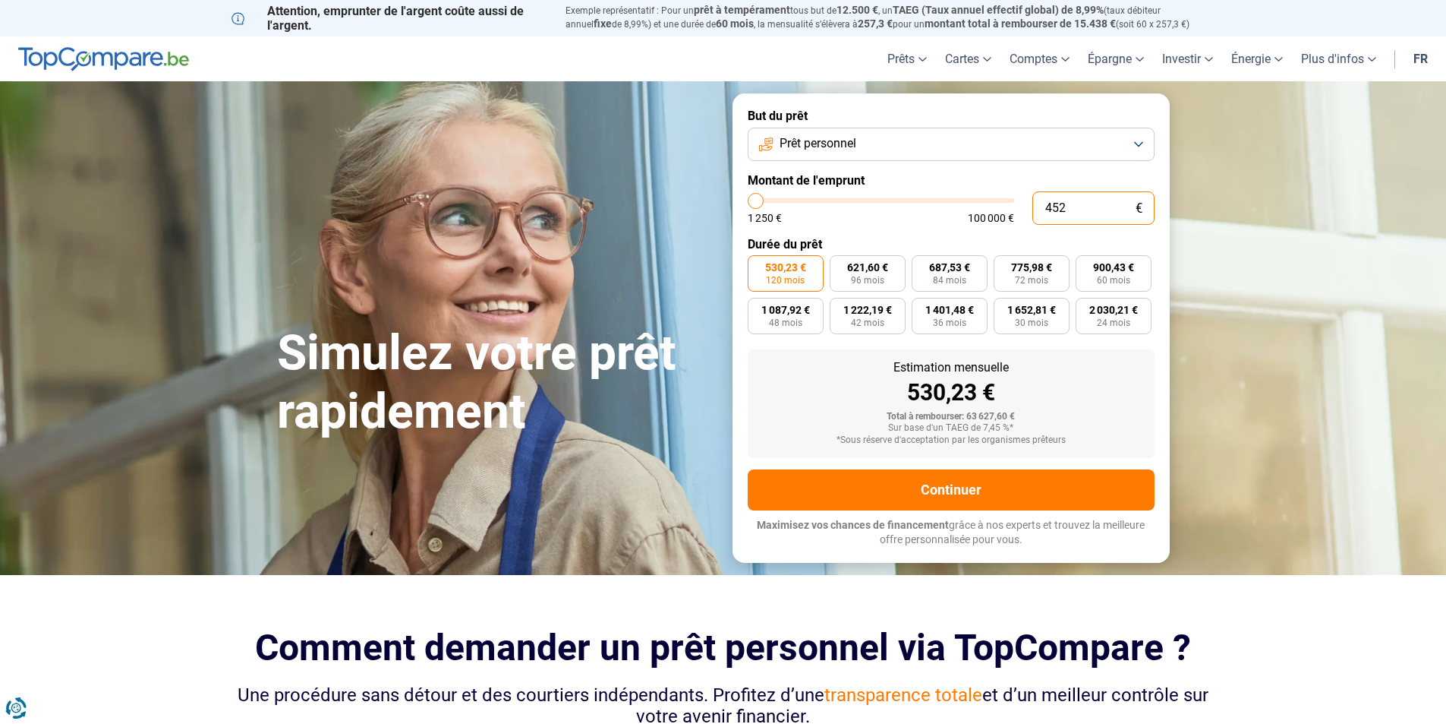
type input "45"
type input "1250"
type input "451"
type input "1250"
type input "45"
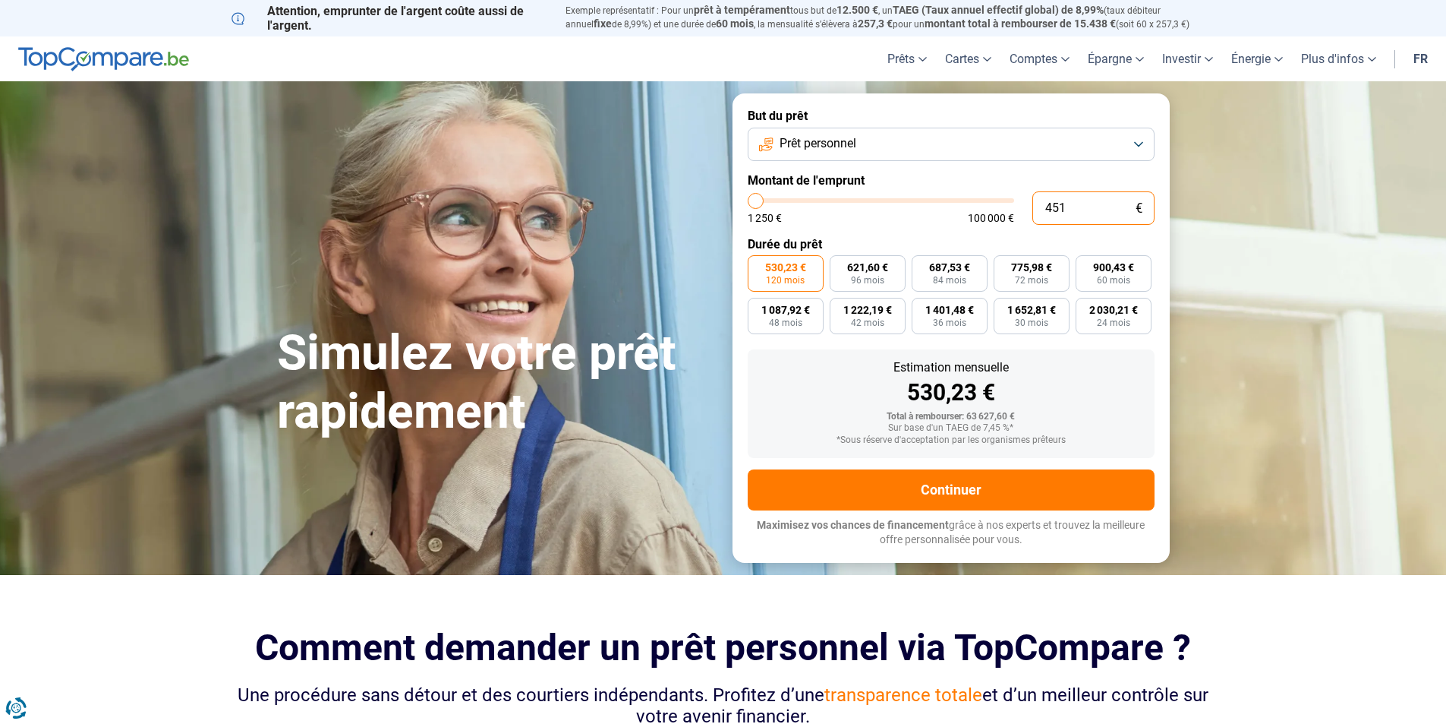
type input "1250"
type input "450"
type input "1250"
type input "4 500"
type input "4500"
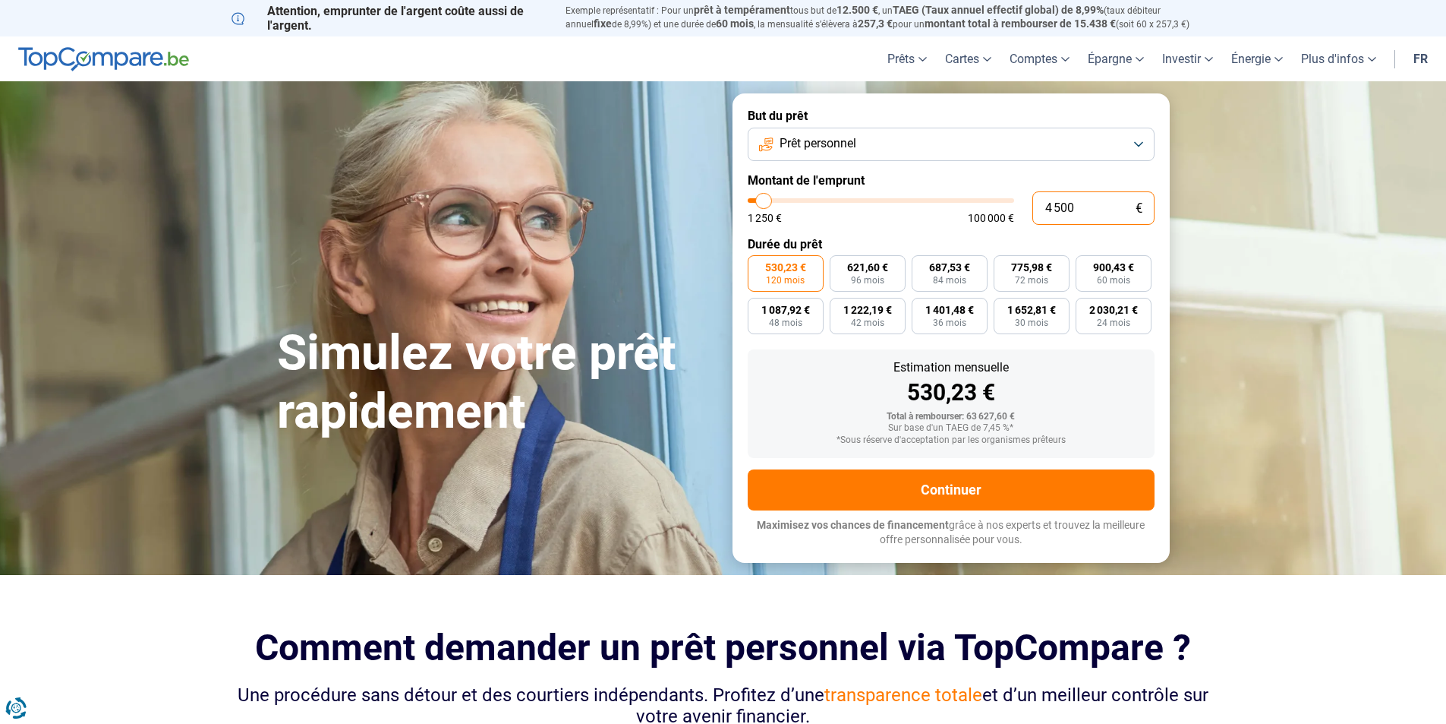
type input "45 000"
type input "45000"
click at [1058, 205] on input "45 000" at bounding box center [1093, 207] width 122 height 33
type input "4 000"
type input "4000"
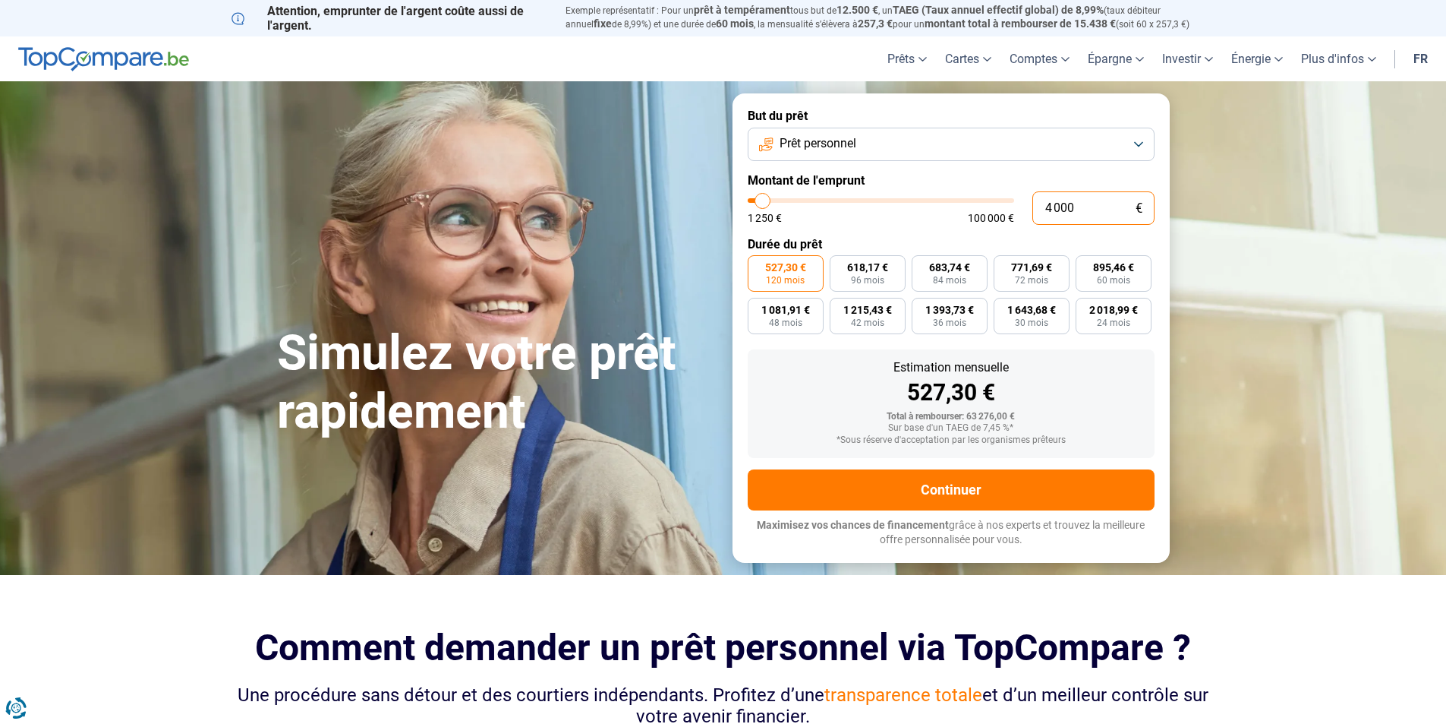
type input "0"
type input "1250"
type input "9"
type input "1250"
type input "90"
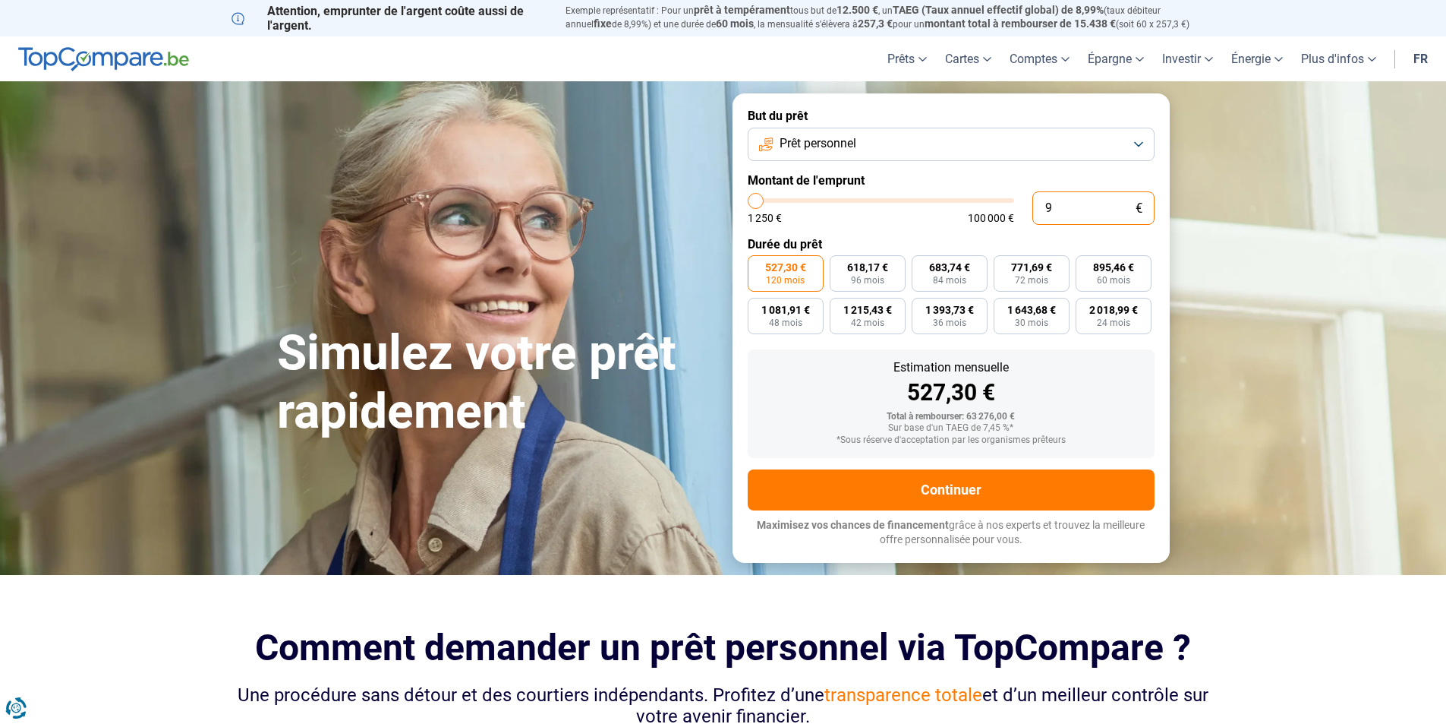
type input "1250"
type input "900"
type input "1250"
type input "9 000"
type input "9000"
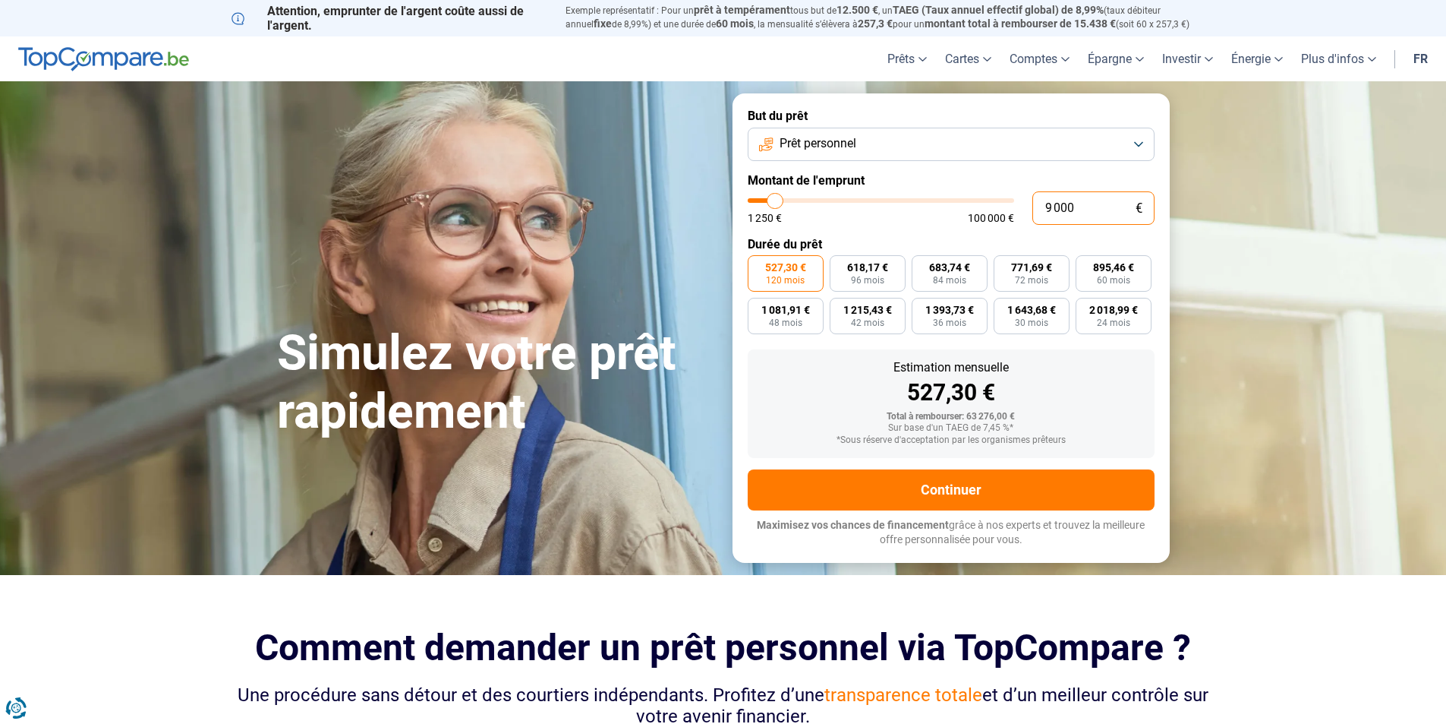
type input "90 000"
type input "90000"
drag, startPoint x: 1086, startPoint y: 204, endPoint x: 1040, endPoint y: 206, distance: 46.3
click at [1040, 206] on input "90 000" at bounding box center [1093, 207] width 122 height 33
type input "4"
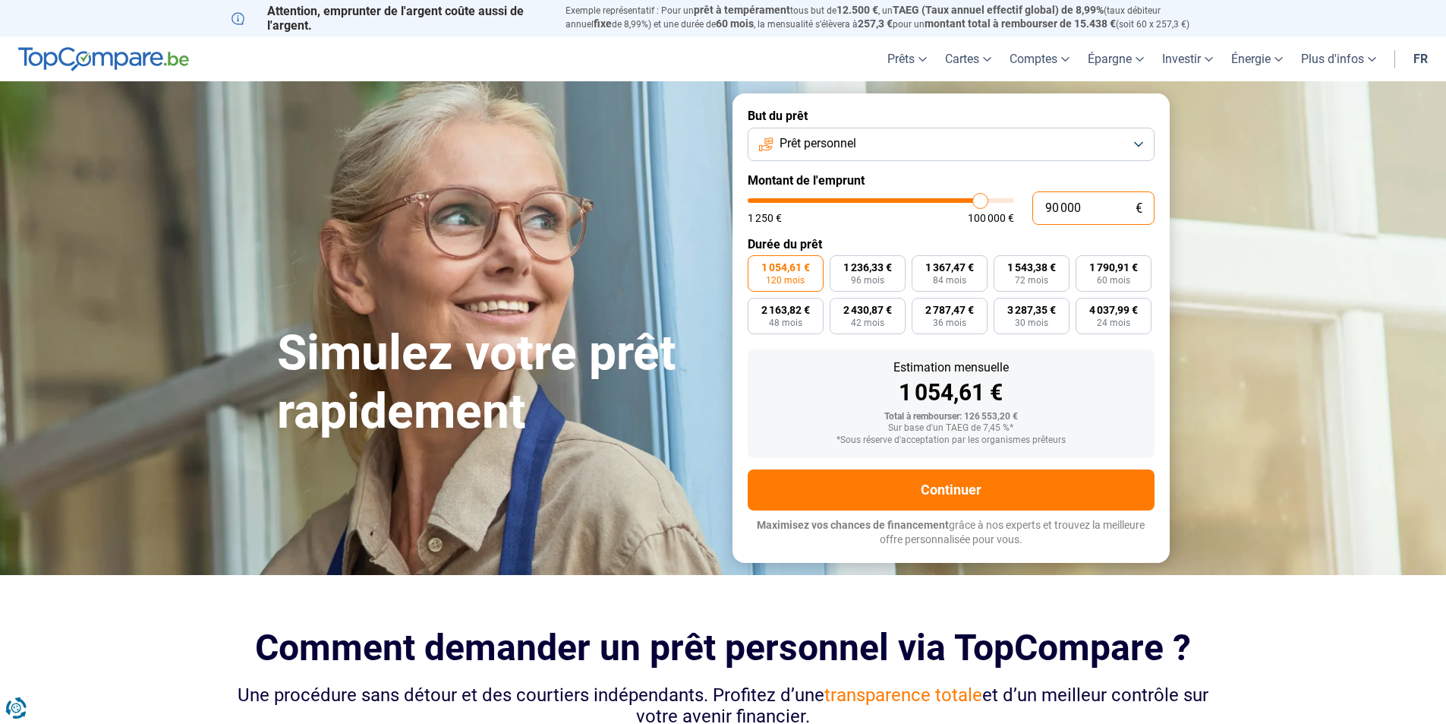
type input "1250"
type input "40"
type input "1250"
type input "400"
type input "1250"
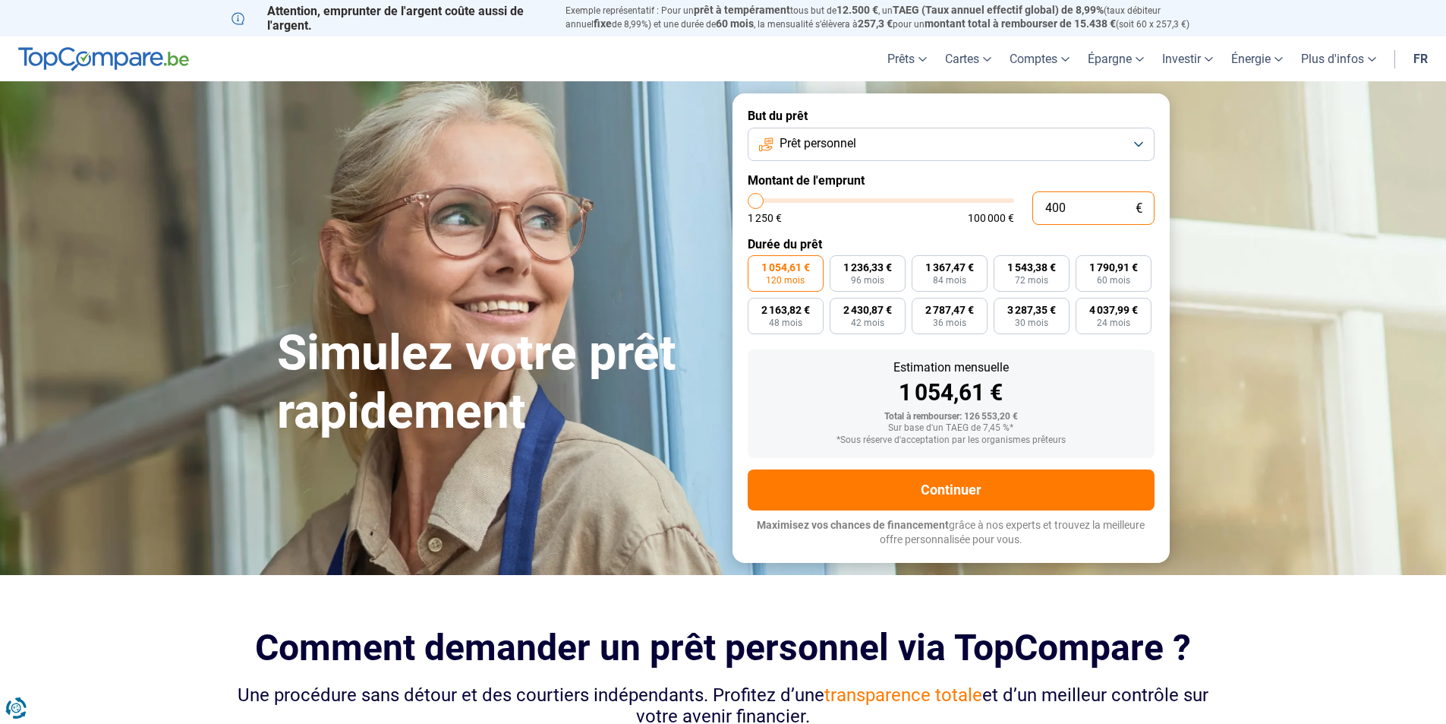
type input "4 000"
type input "4000"
type input "40 000"
type input "40000"
type input "40 000"
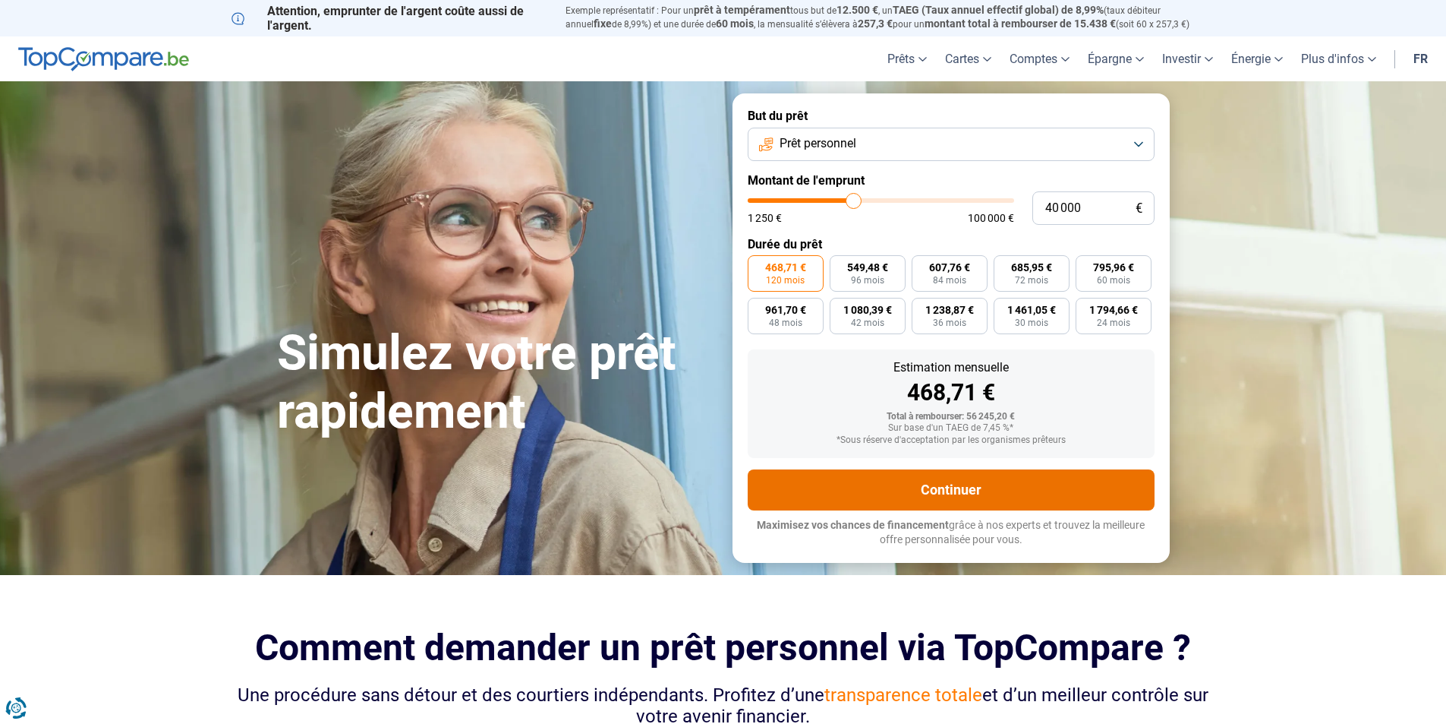
click at [944, 483] on button "Continuer" at bounding box center [951, 489] width 407 height 41
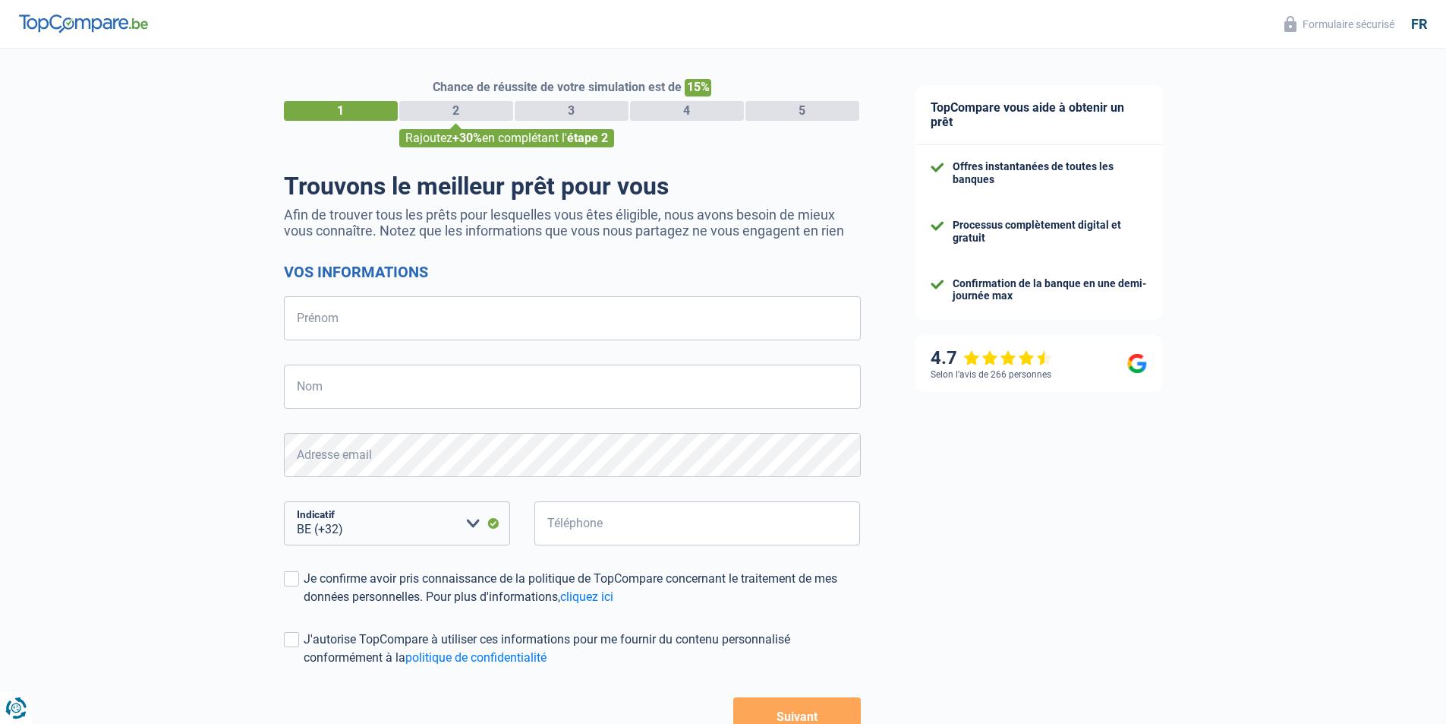
select select "32"
